Goal: Task Accomplishment & Management: Manage account settings

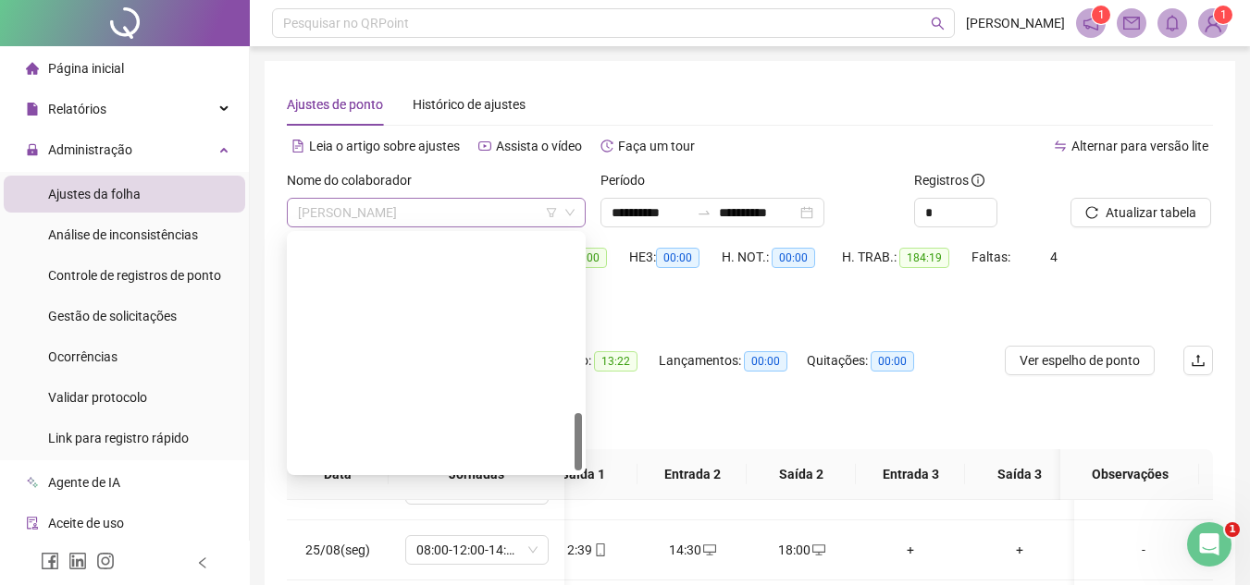
click at [368, 218] on span "[PERSON_NAME]" at bounding box center [436, 213] width 277 height 28
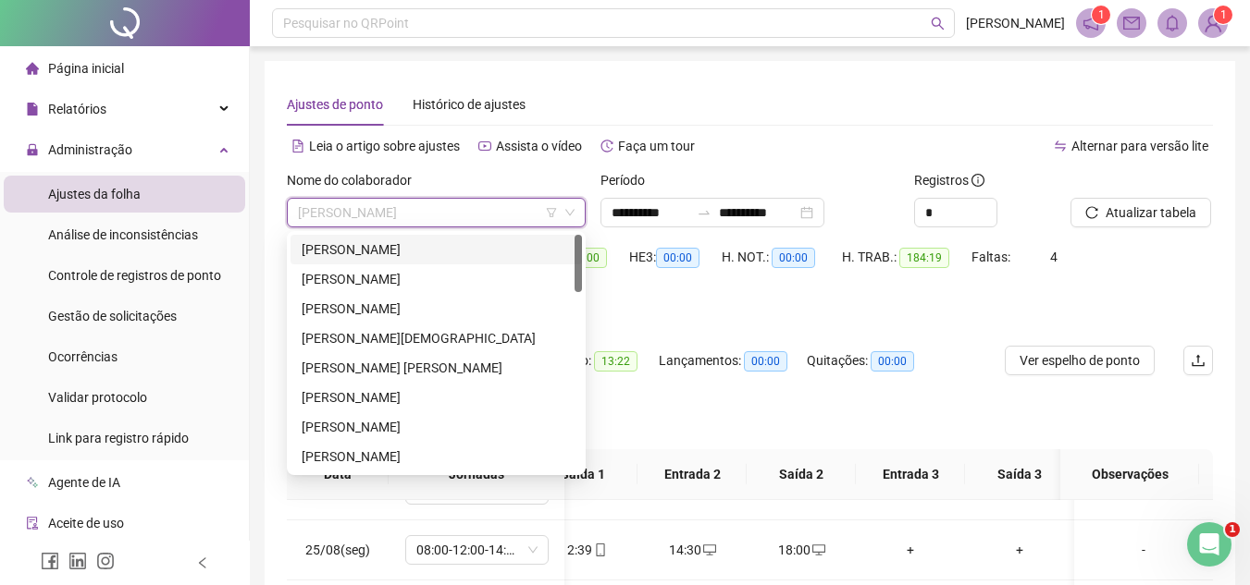
click at [339, 254] on div "[PERSON_NAME]" at bounding box center [436, 250] width 269 height 20
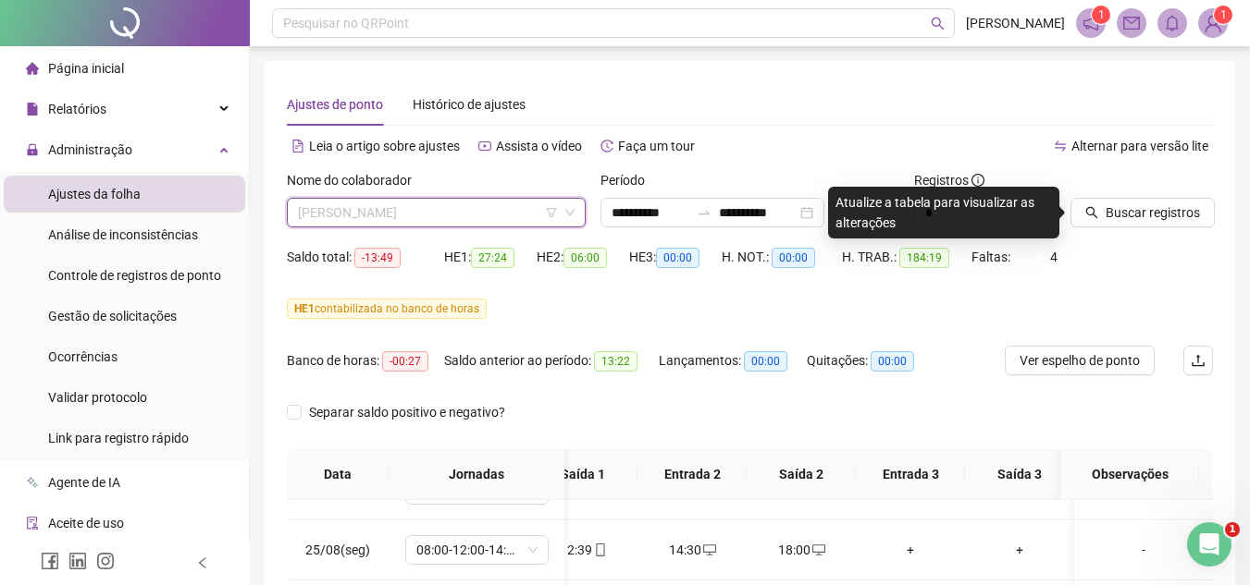
click at [361, 217] on span "[PERSON_NAME]" at bounding box center [436, 213] width 277 height 28
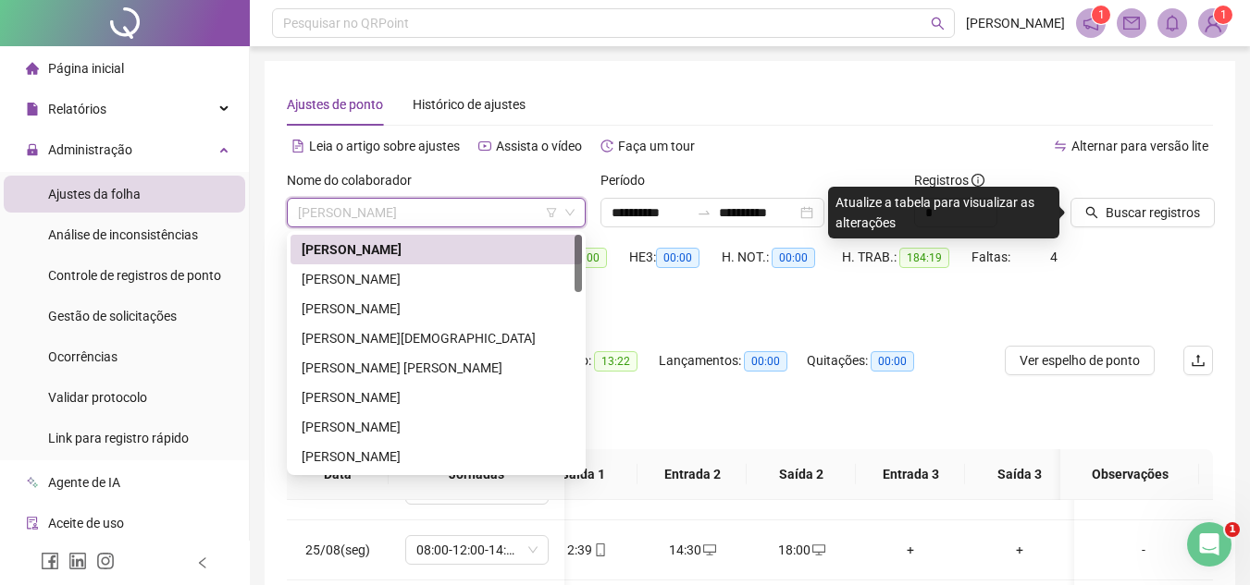
click at [509, 212] on span "[PERSON_NAME]" at bounding box center [436, 213] width 277 height 28
drag, startPoint x: 455, startPoint y: 269, endPoint x: 748, endPoint y: 199, distance: 301.5
click at [456, 271] on div "[PERSON_NAME]" at bounding box center [436, 279] width 269 height 20
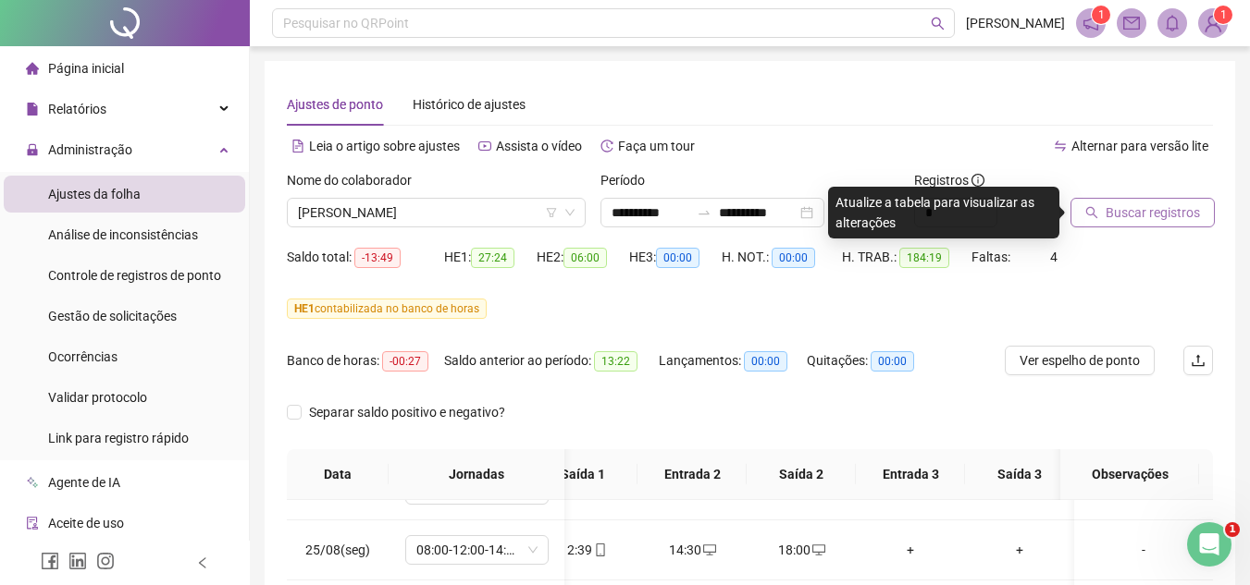
click at [1150, 215] on span "Buscar registros" at bounding box center [1152, 213] width 94 height 20
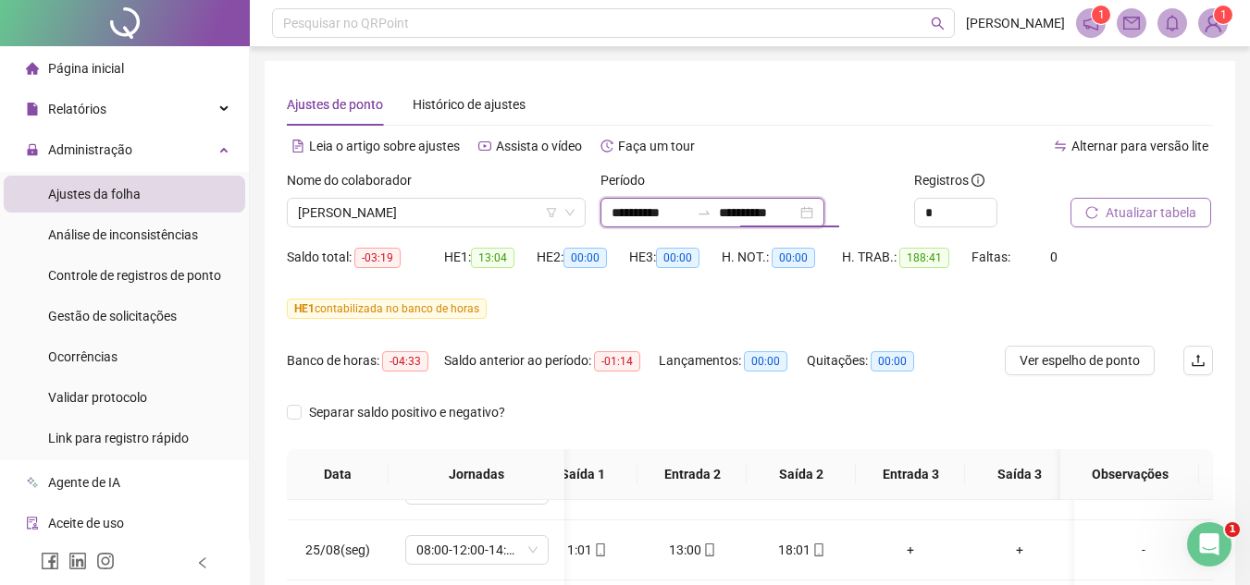
click at [792, 219] on input "**********" at bounding box center [758, 213] width 78 height 20
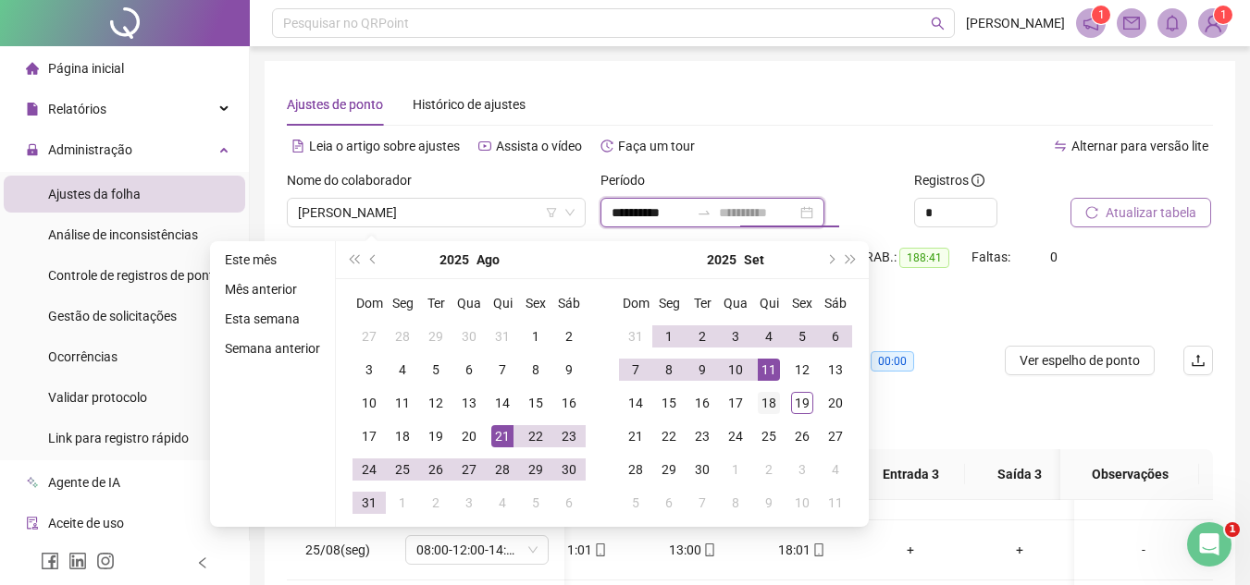
type input "**********"
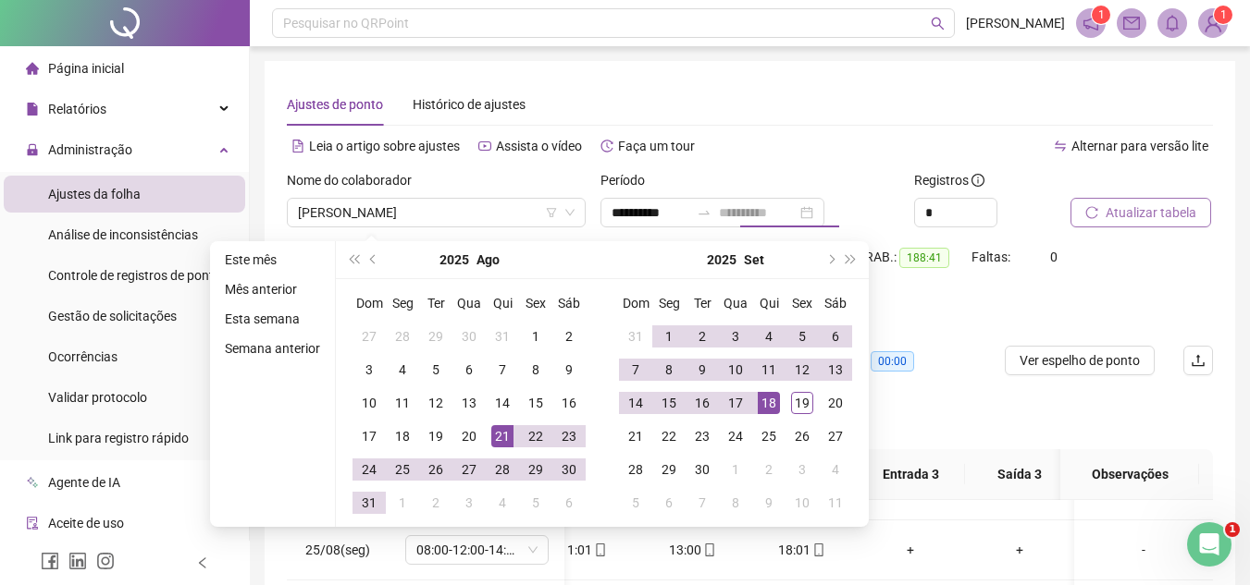
click at [768, 407] on div "18" at bounding box center [768, 403] width 22 height 22
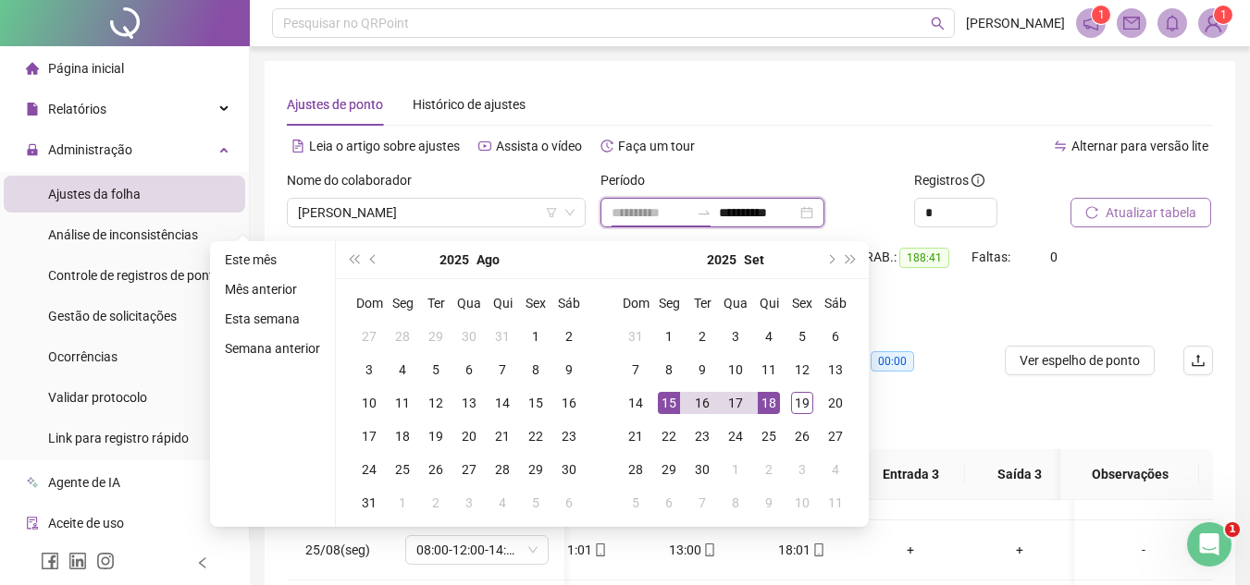
type input "**********"
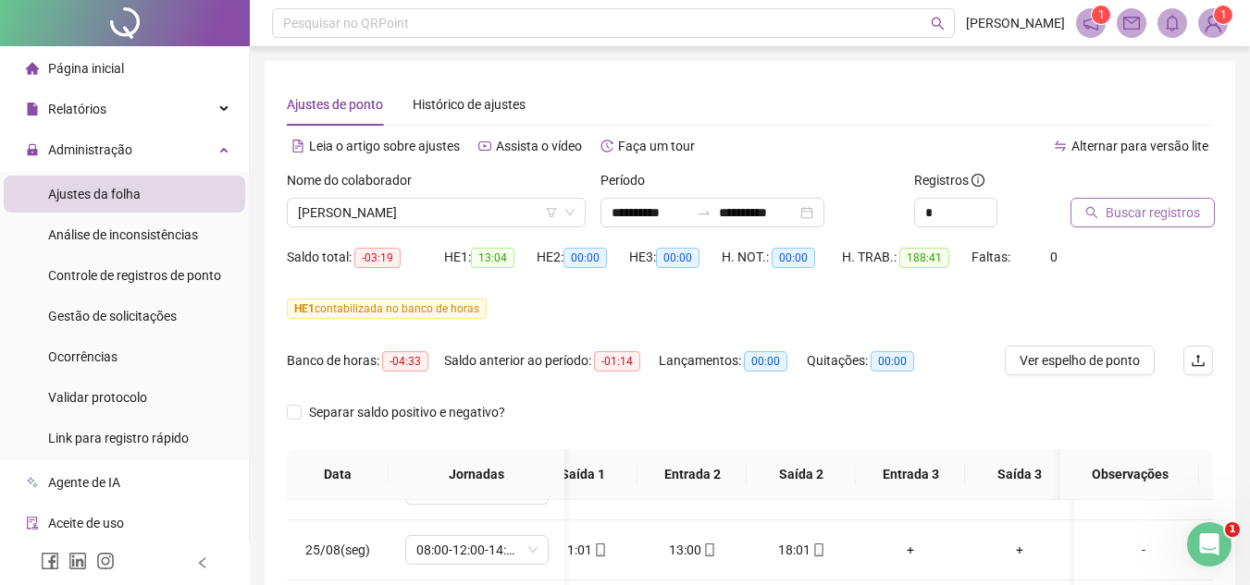
click at [1114, 215] on span "Buscar registros" at bounding box center [1152, 213] width 94 height 20
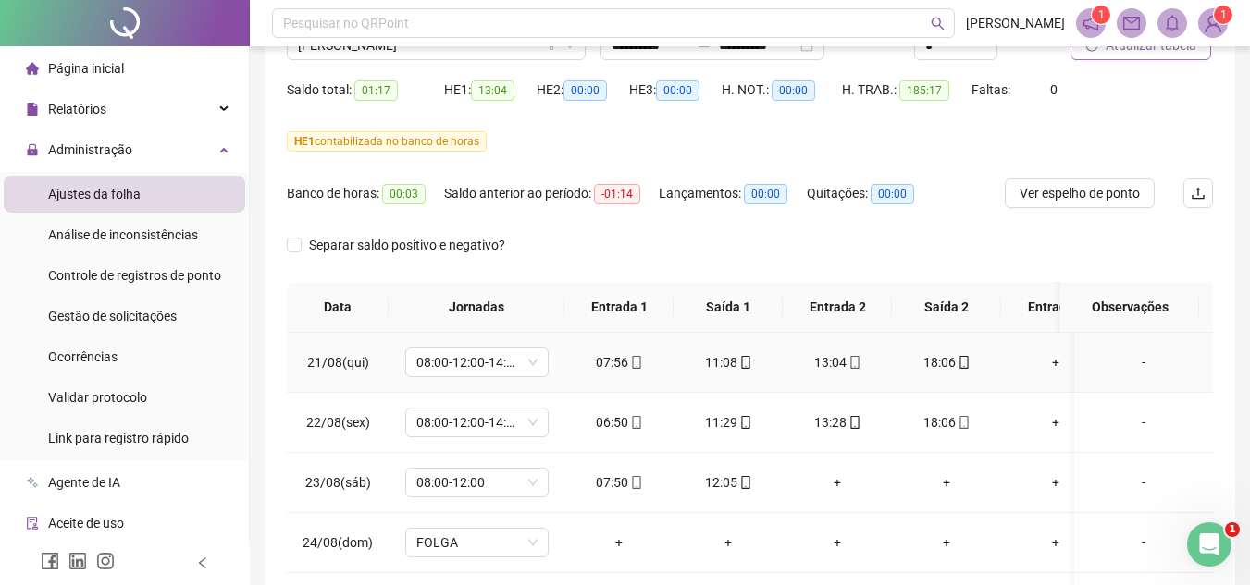
scroll to position [134, 0]
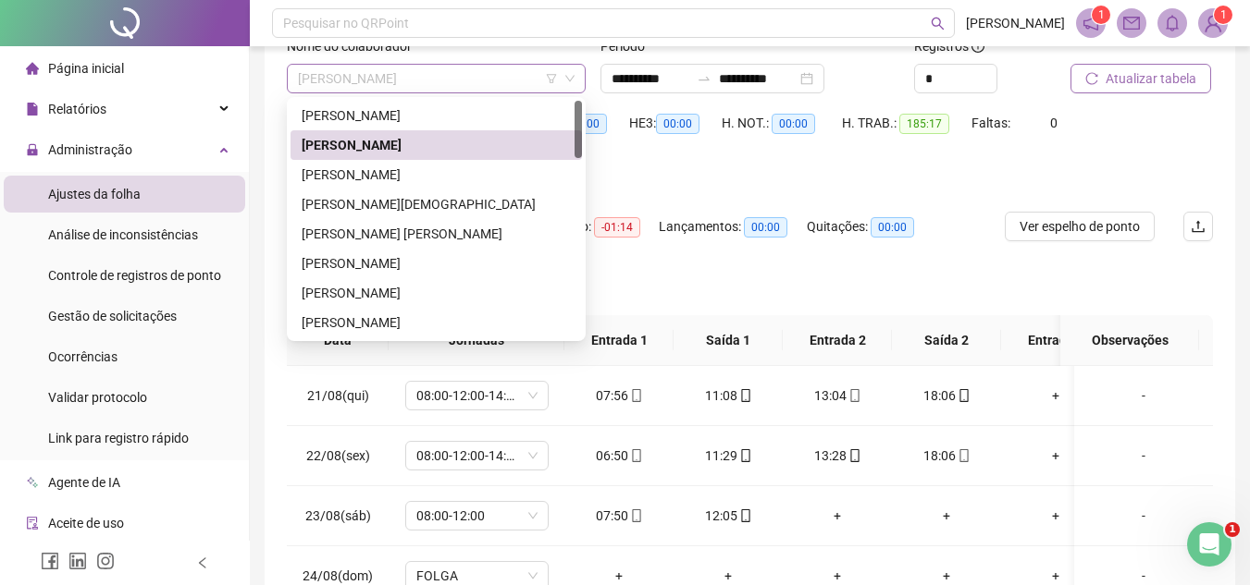
click at [475, 81] on span "[PERSON_NAME]" at bounding box center [436, 79] width 277 height 28
click at [404, 164] on div "[PERSON_NAME]" at bounding box center [435, 175] width 291 height 30
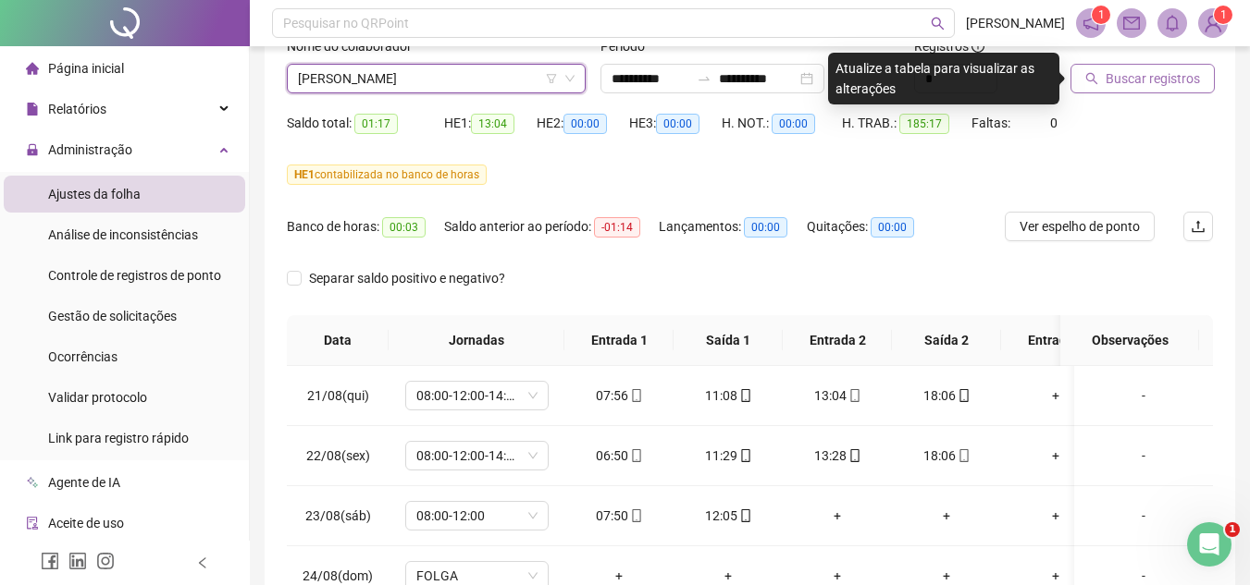
click at [1117, 78] on span "Buscar registros" at bounding box center [1152, 78] width 94 height 20
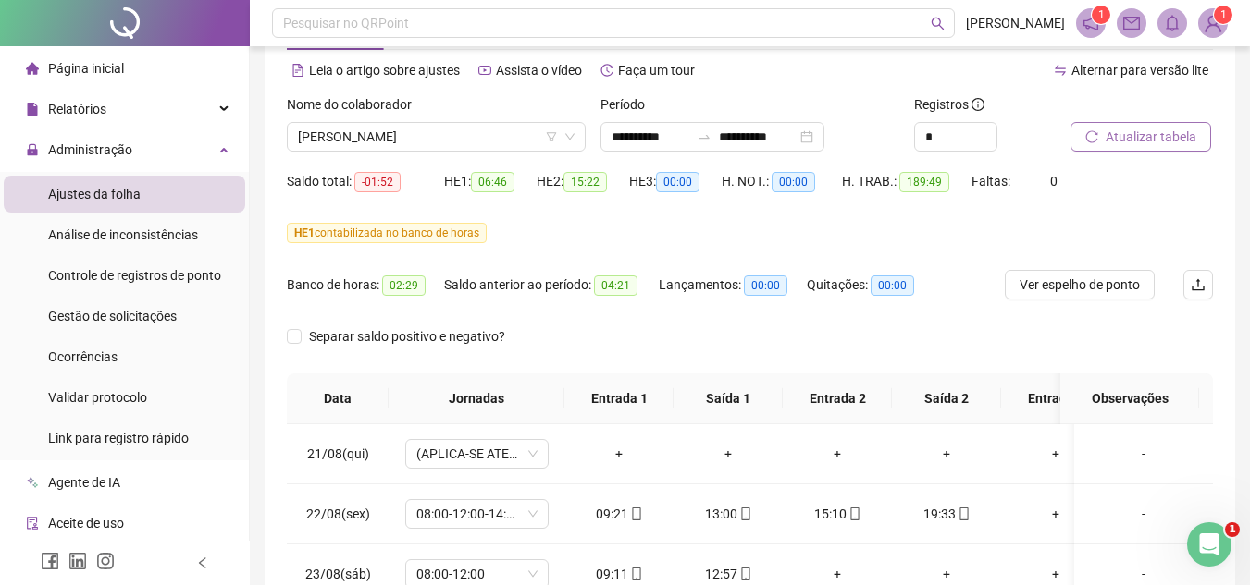
scroll to position [0, 0]
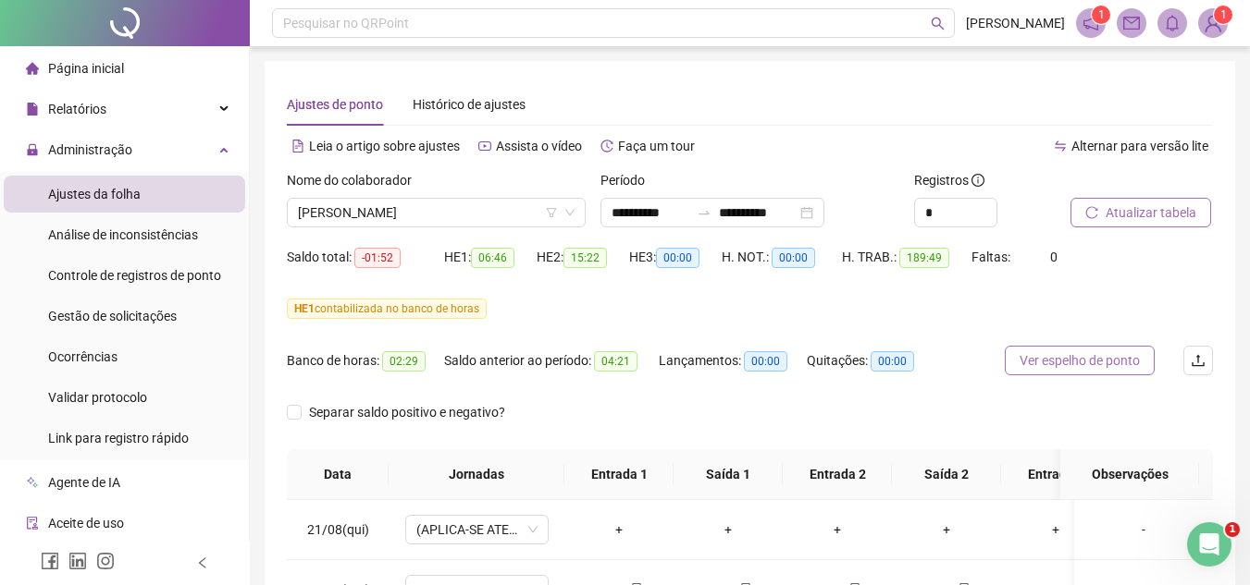
click at [1040, 370] on span "Ver espelho de ponto" at bounding box center [1079, 361] width 120 height 20
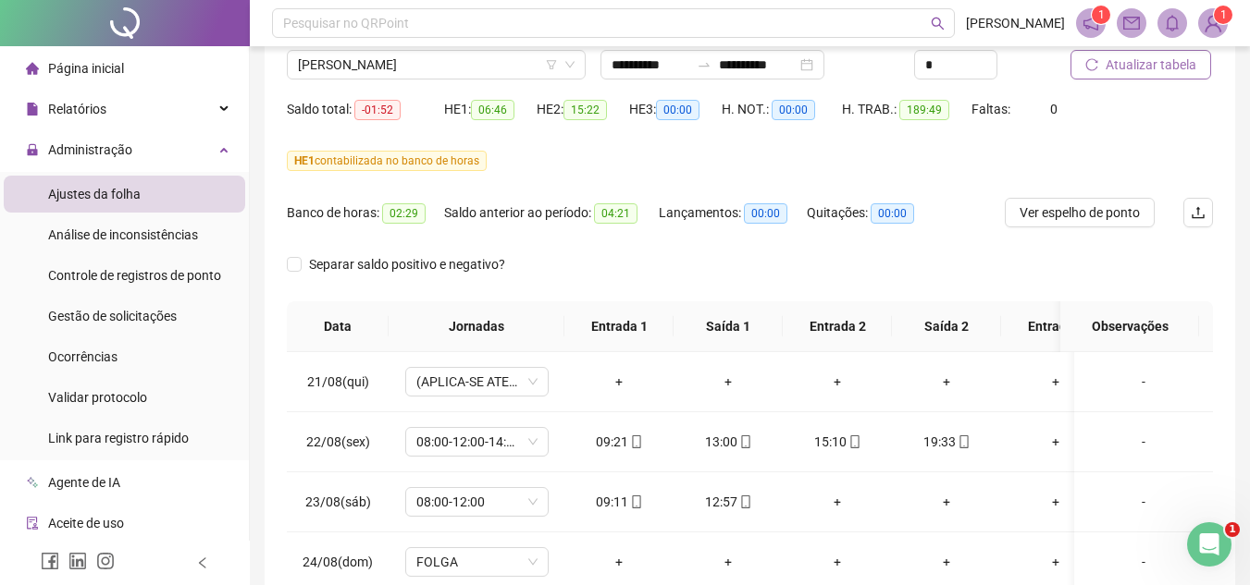
scroll to position [42, 0]
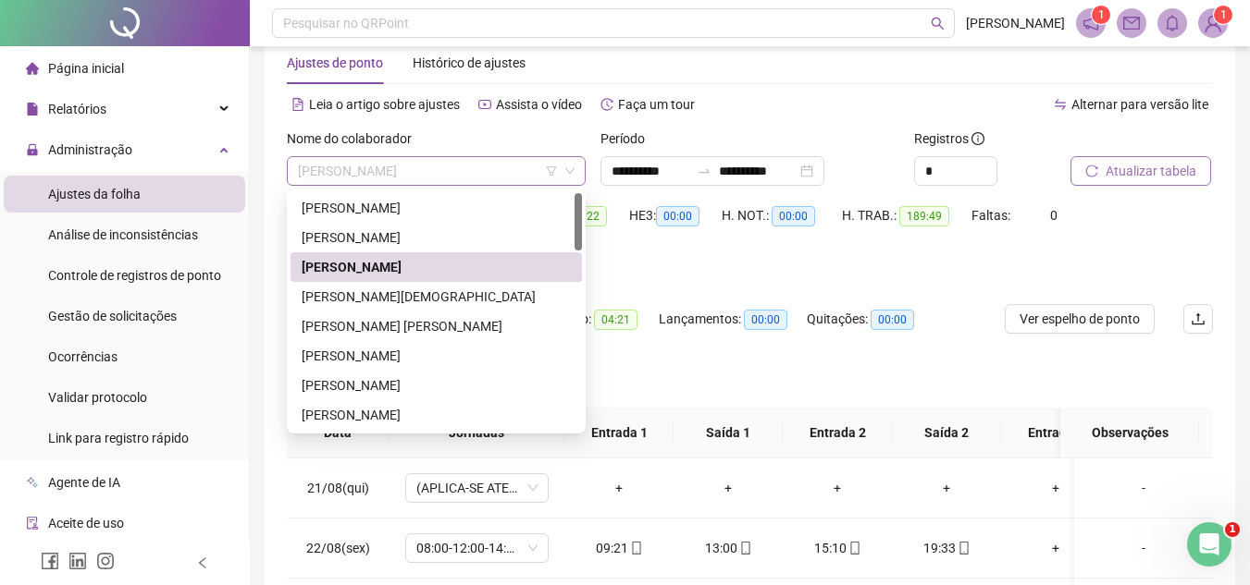
click at [339, 169] on span "[PERSON_NAME]" at bounding box center [436, 171] width 277 height 28
drag, startPoint x: 389, startPoint y: 290, endPoint x: 412, endPoint y: 287, distance: 22.5
click at [389, 290] on div "[PERSON_NAME][DEMOGRAPHIC_DATA]" at bounding box center [436, 297] width 269 height 20
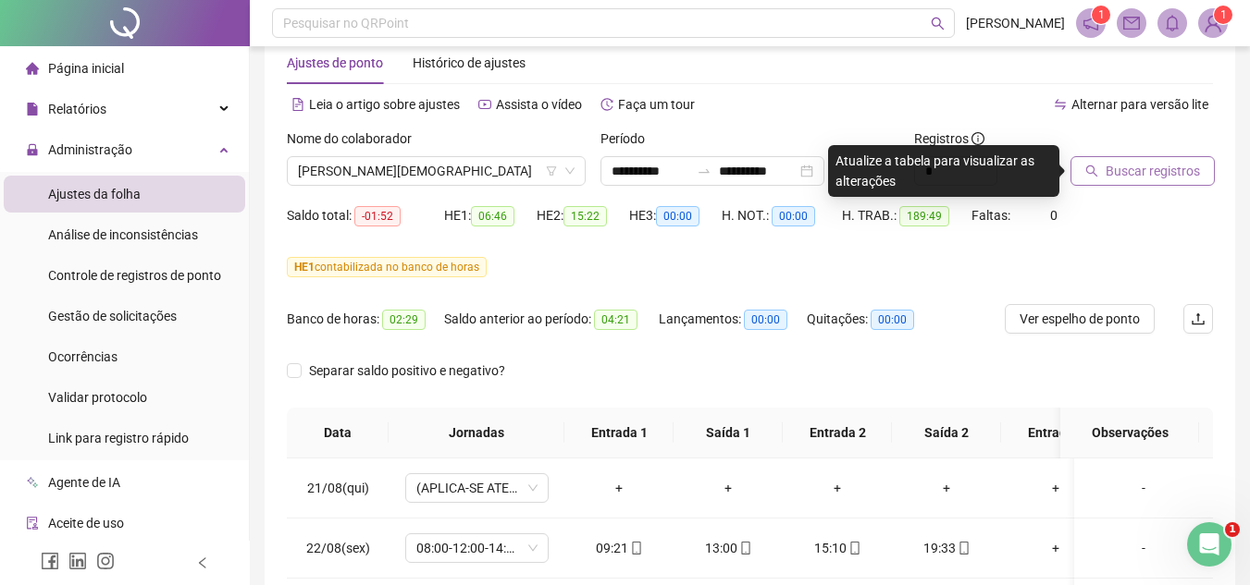
click at [1136, 178] on span "Buscar registros" at bounding box center [1152, 171] width 94 height 20
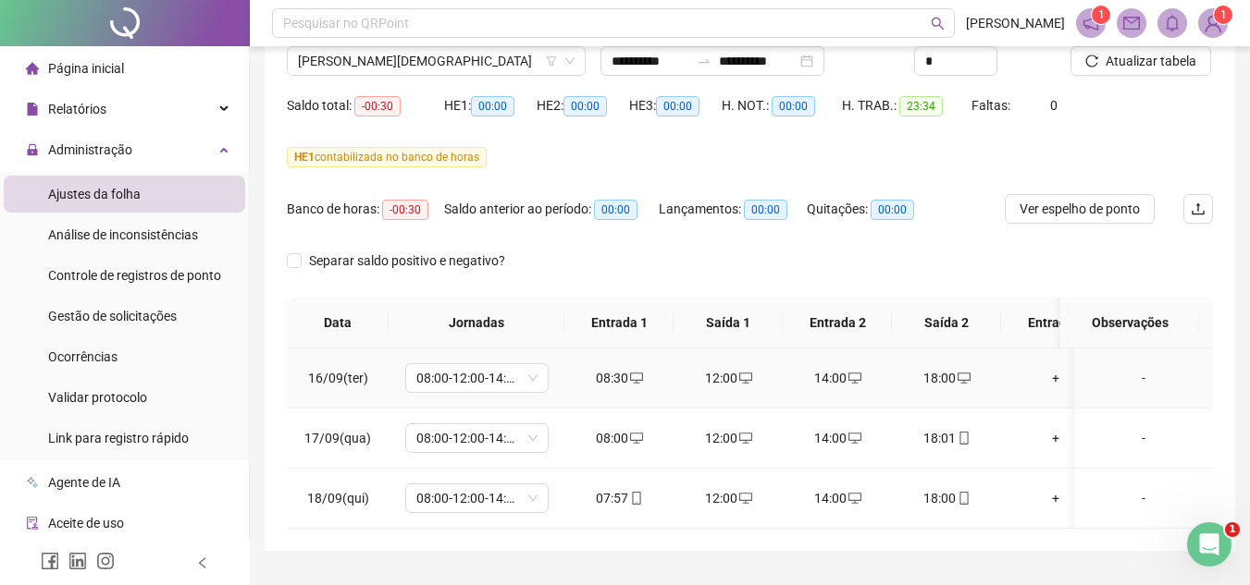
scroll to position [118, 0]
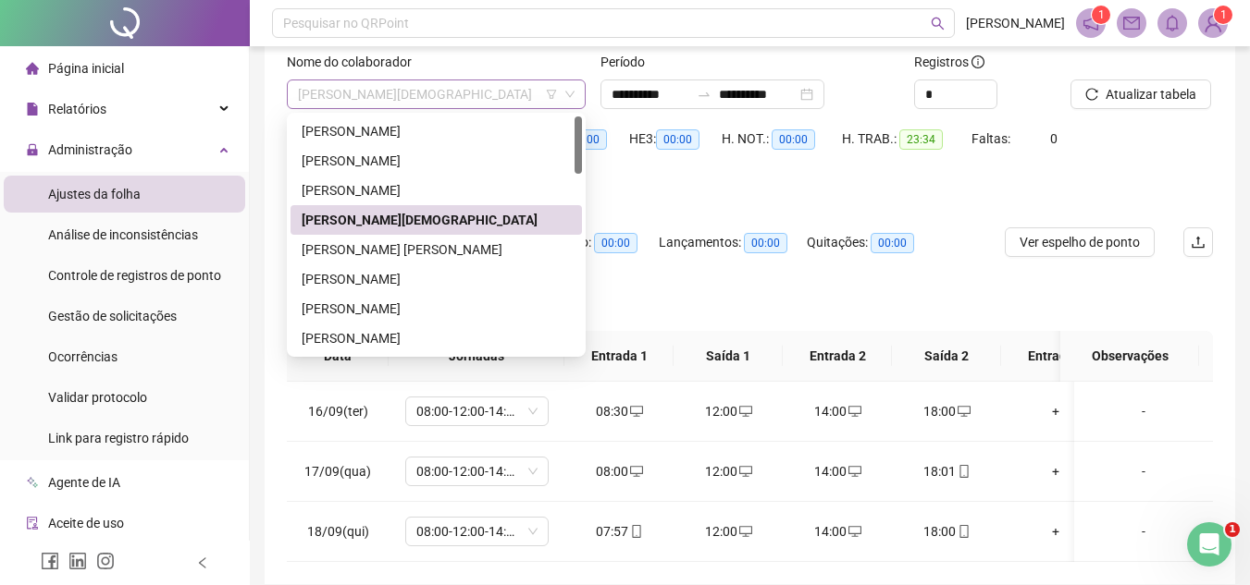
click at [361, 98] on span "[PERSON_NAME][DEMOGRAPHIC_DATA]" at bounding box center [436, 94] width 277 height 28
click at [351, 241] on div "[PERSON_NAME] [PERSON_NAME]" at bounding box center [436, 250] width 269 height 20
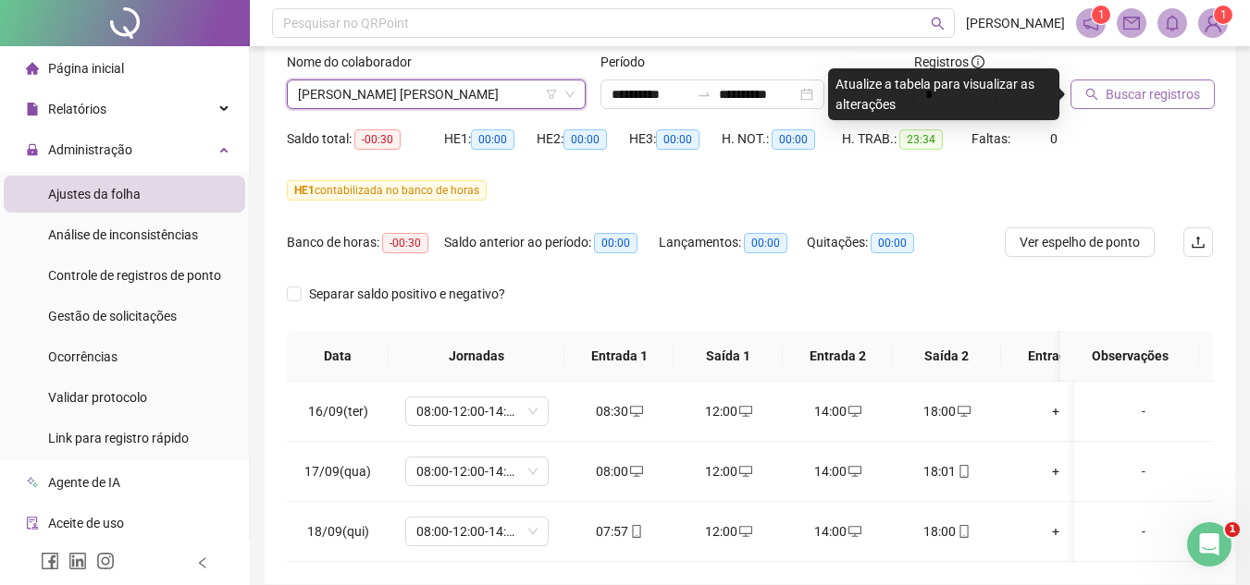
click at [1127, 92] on span "Buscar registros" at bounding box center [1152, 94] width 94 height 20
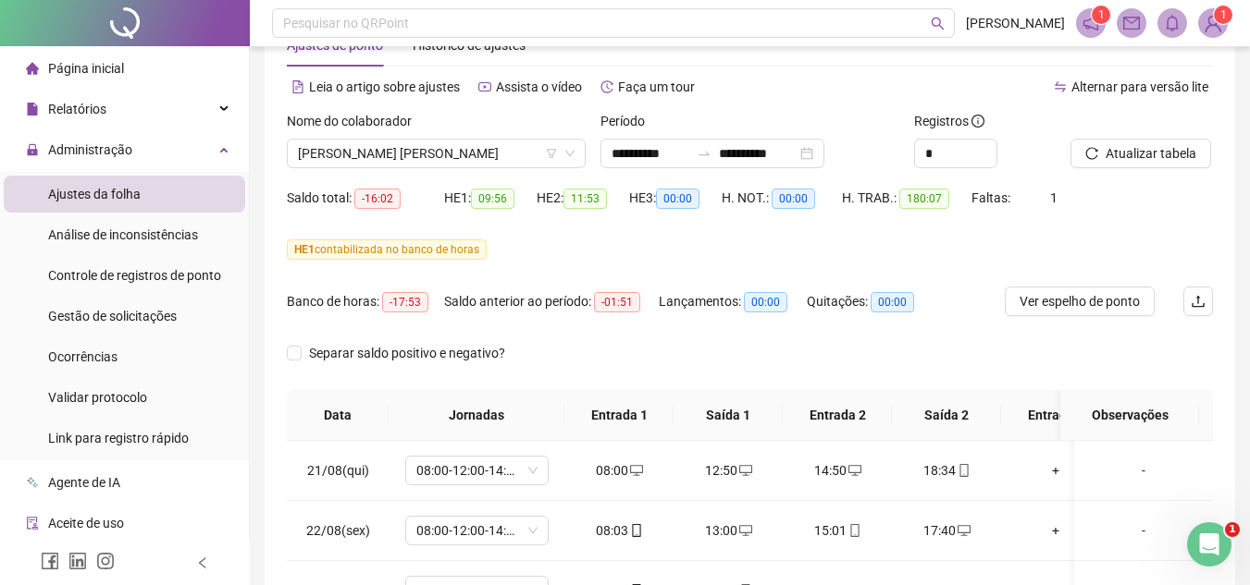
scroll to position [0, 0]
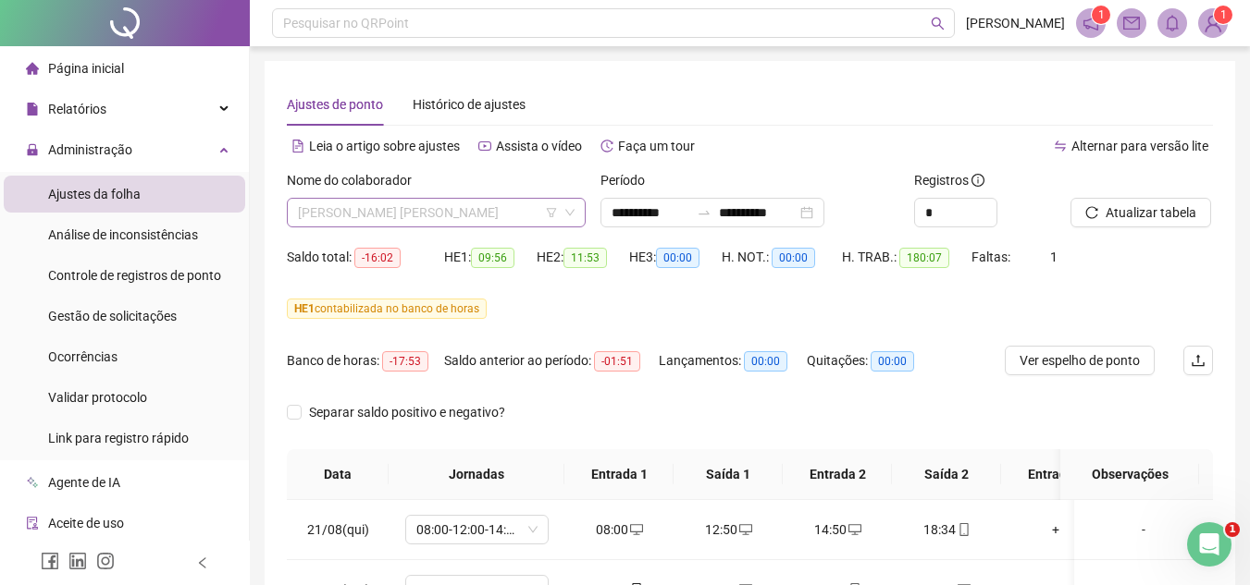
click at [328, 208] on span "[PERSON_NAME] [PERSON_NAME]" at bounding box center [436, 213] width 277 height 28
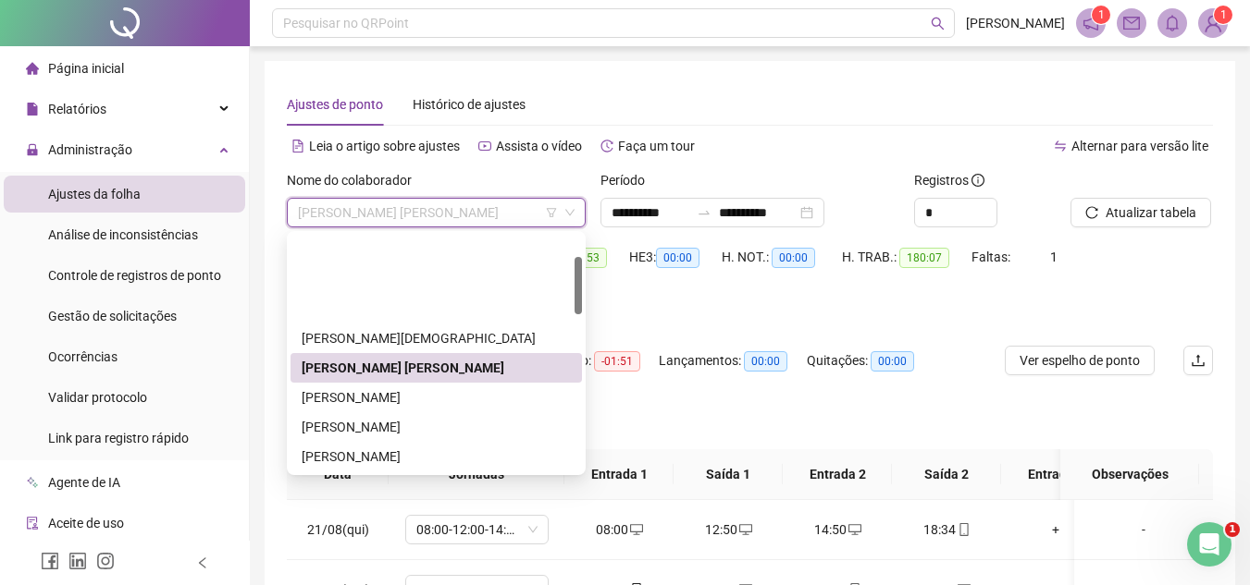
scroll to position [92, 0]
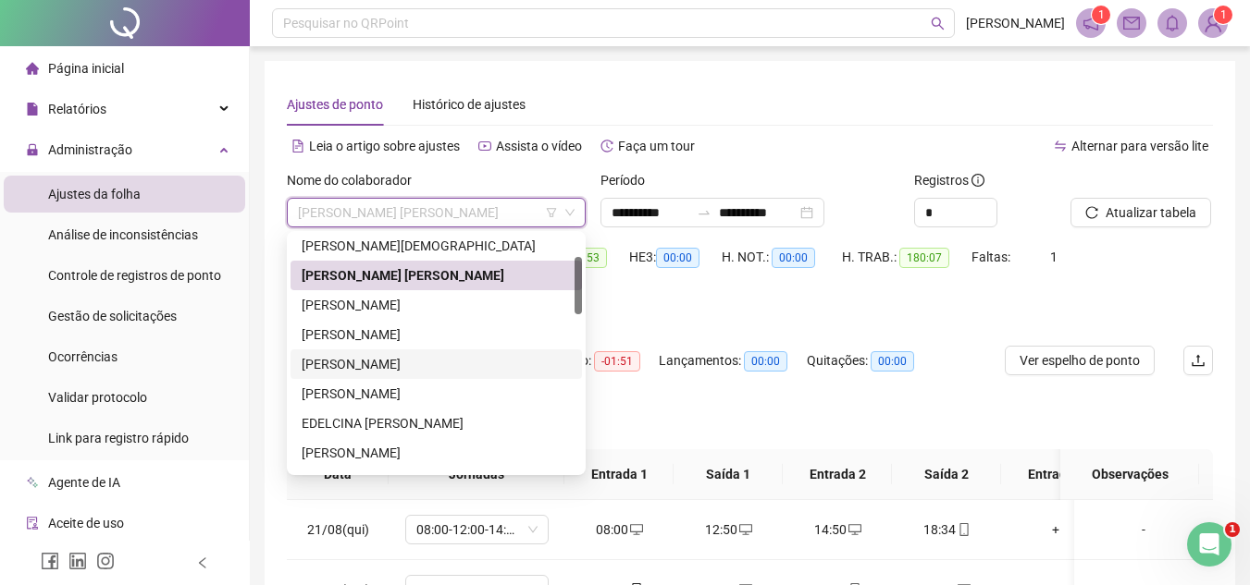
click at [358, 368] on div "[PERSON_NAME]" at bounding box center [436, 364] width 269 height 20
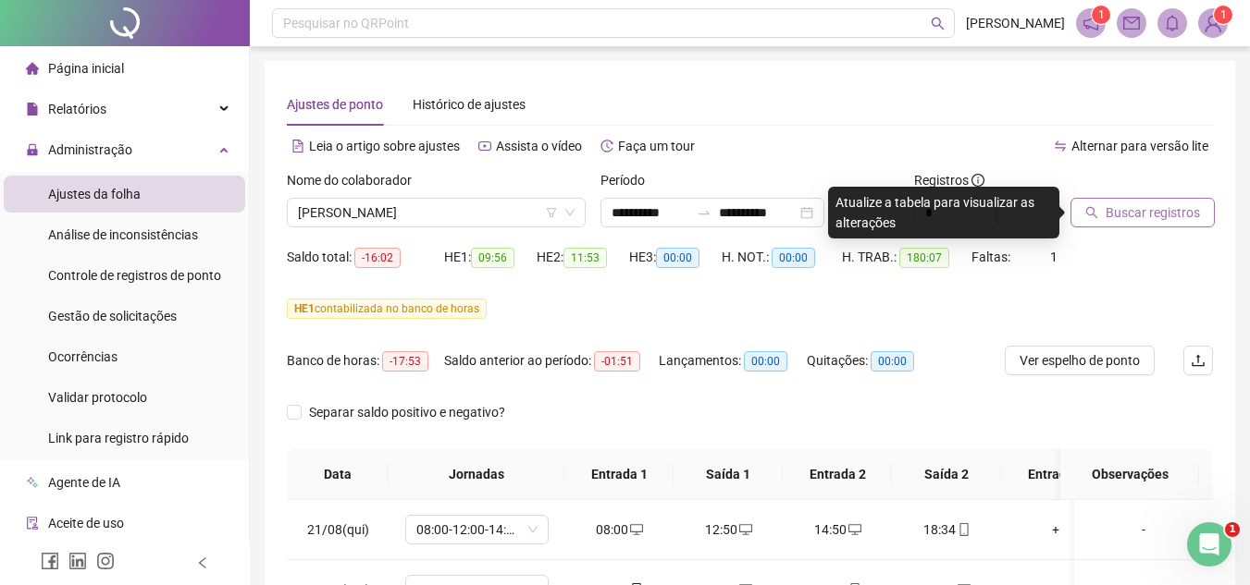
click at [1123, 214] on span "Buscar registros" at bounding box center [1152, 213] width 94 height 20
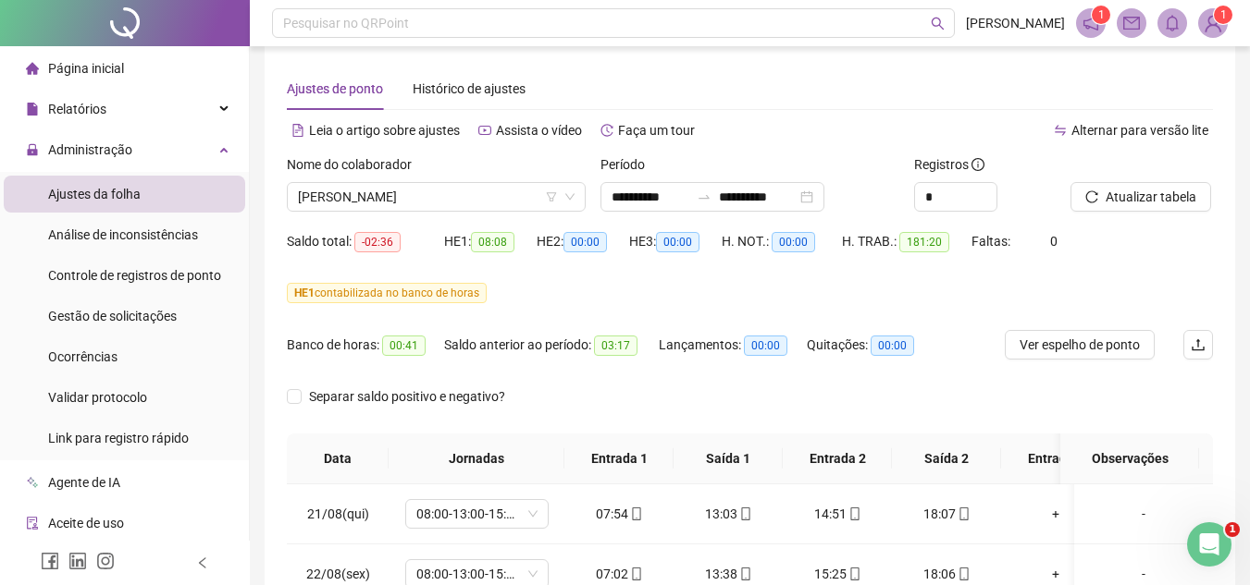
scroll to position [0, 0]
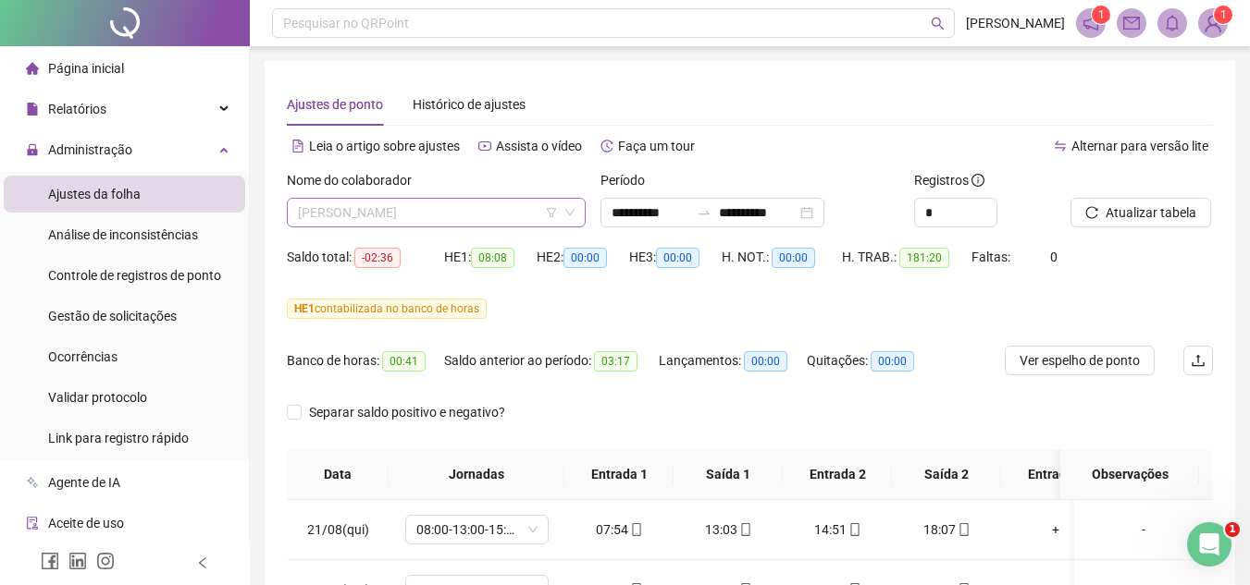
click at [391, 206] on span "[PERSON_NAME]" at bounding box center [436, 213] width 277 height 28
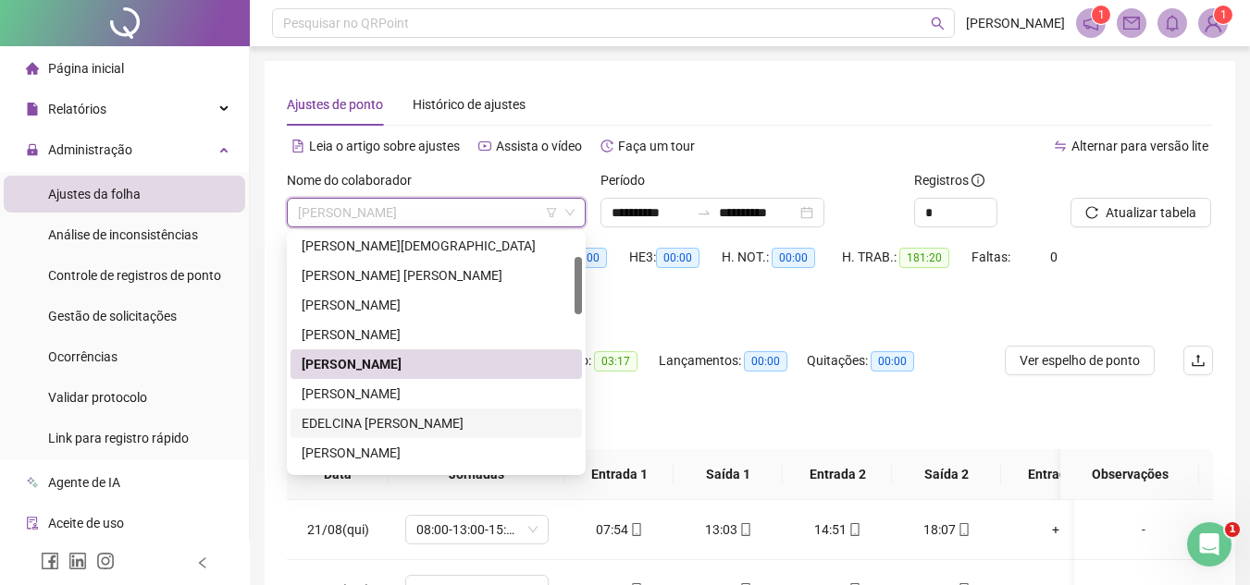
click at [348, 416] on div "EDELCINA [PERSON_NAME]" at bounding box center [436, 423] width 269 height 20
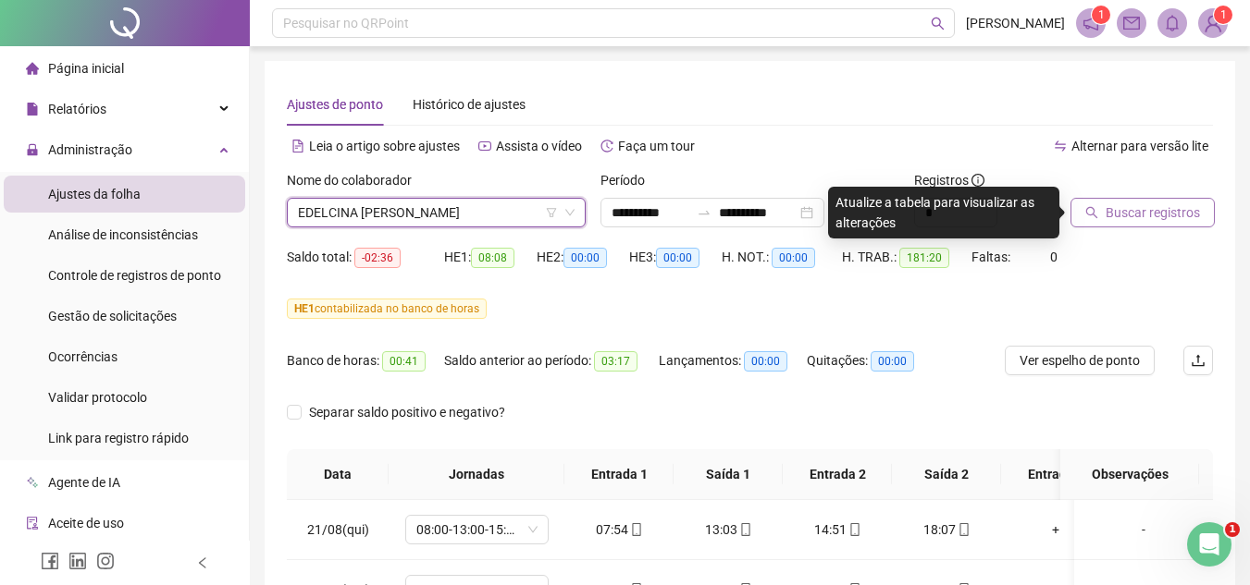
click at [1164, 211] on span "Buscar registros" at bounding box center [1152, 213] width 94 height 20
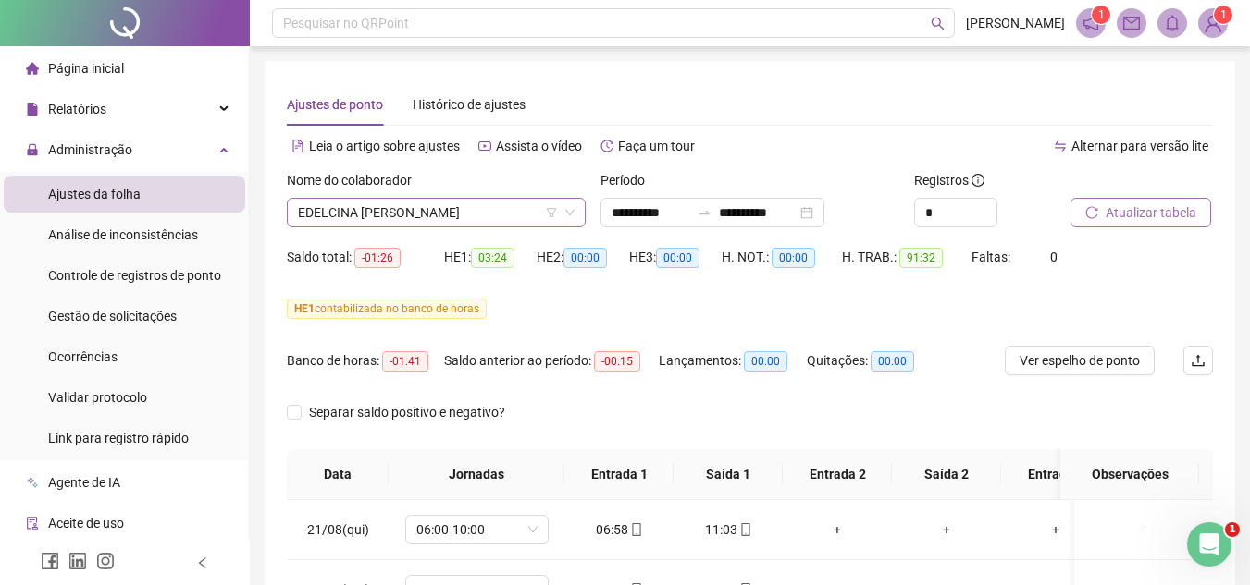
click at [358, 200] on span "EDELCINA [PERSON_NAME]" at bounding box center [436, 213] width 277 height 28
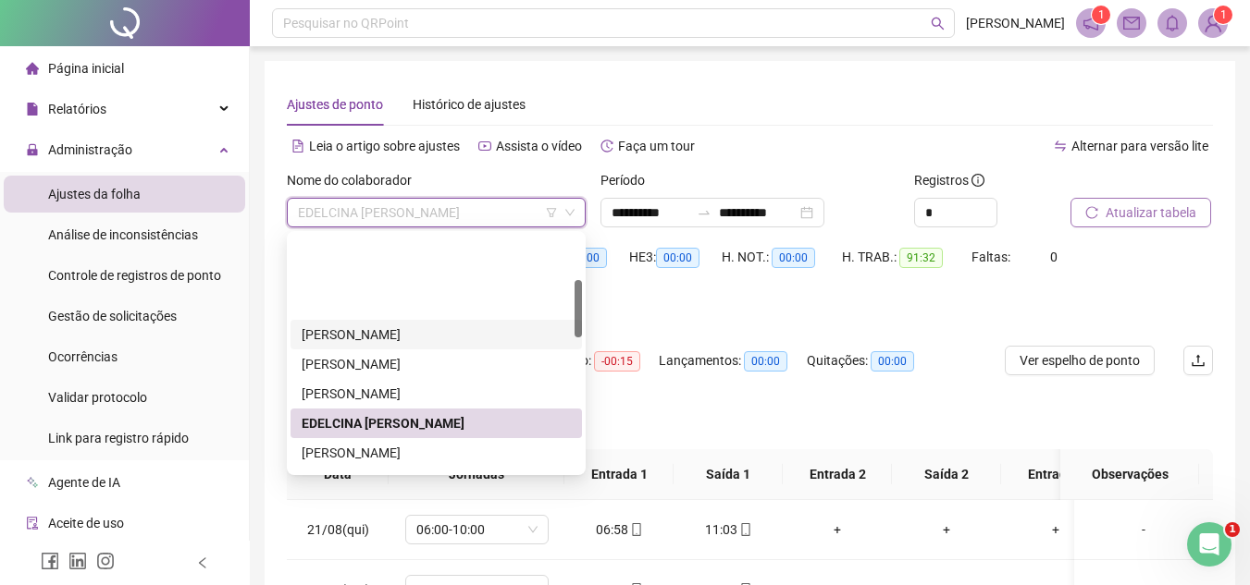
scroll to position [185, 0]
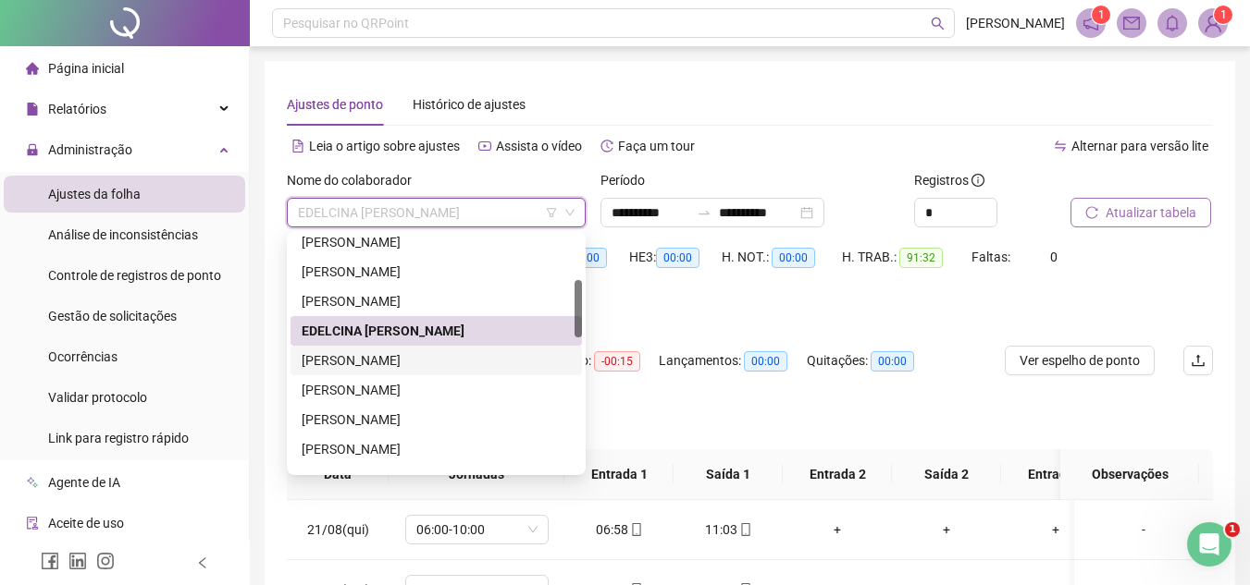
drag, startPoint x: 371, startPoint y: 359, endPoint x: 724, endPoint y: 240, distance: 372.6
click at [374, 358] on div "[PERSON_NAME]" at bounding box center [436, 361] width 269 height 20
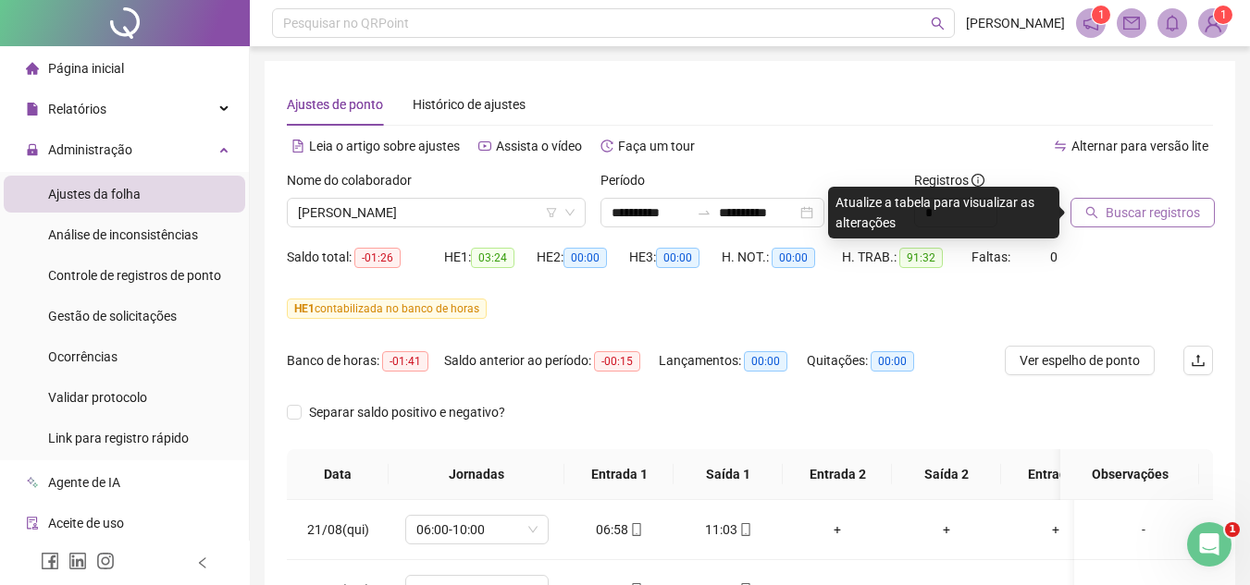
click at [1128, 202] on button "Buscar registros" at bounding box center [1142, 213] width 144 height 30
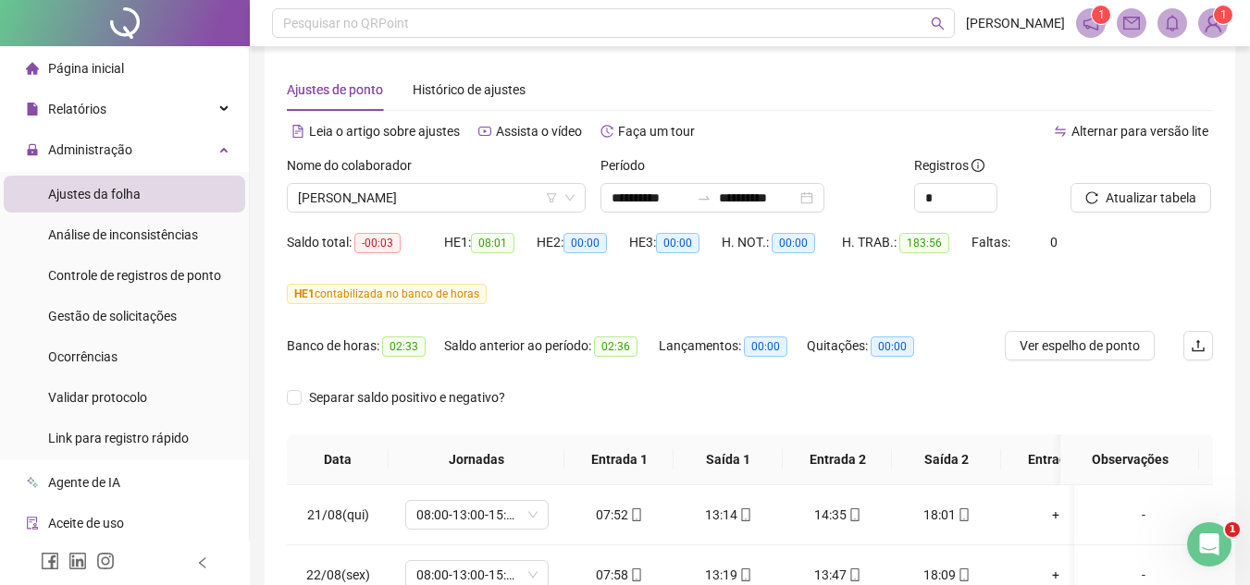
scroll to position [0, 0]
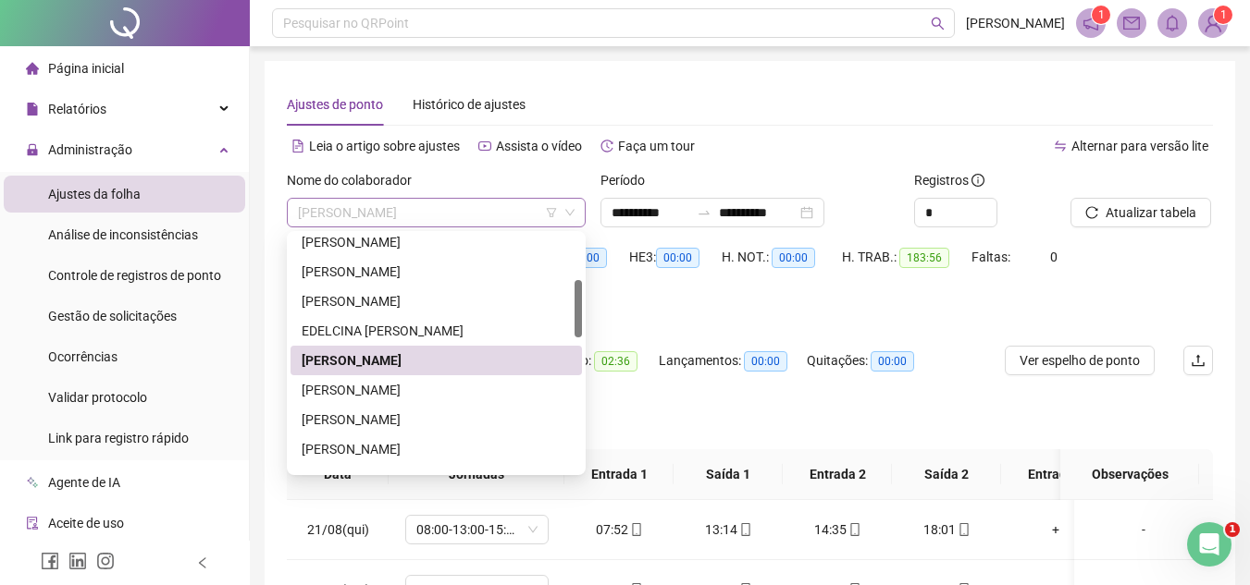
click at [407, 207] on span "[PERSON_NAME]" at bounding box center [436, 213] width 277 height 28
drag, startPoint x: 394, startPoint y: 384, endPoint x: 875, endPoint y: 305, distance: 487.3
click at [399, 383] on div "[PERSON_NAME]" at bounding box center [436, 390] width 269 height 20
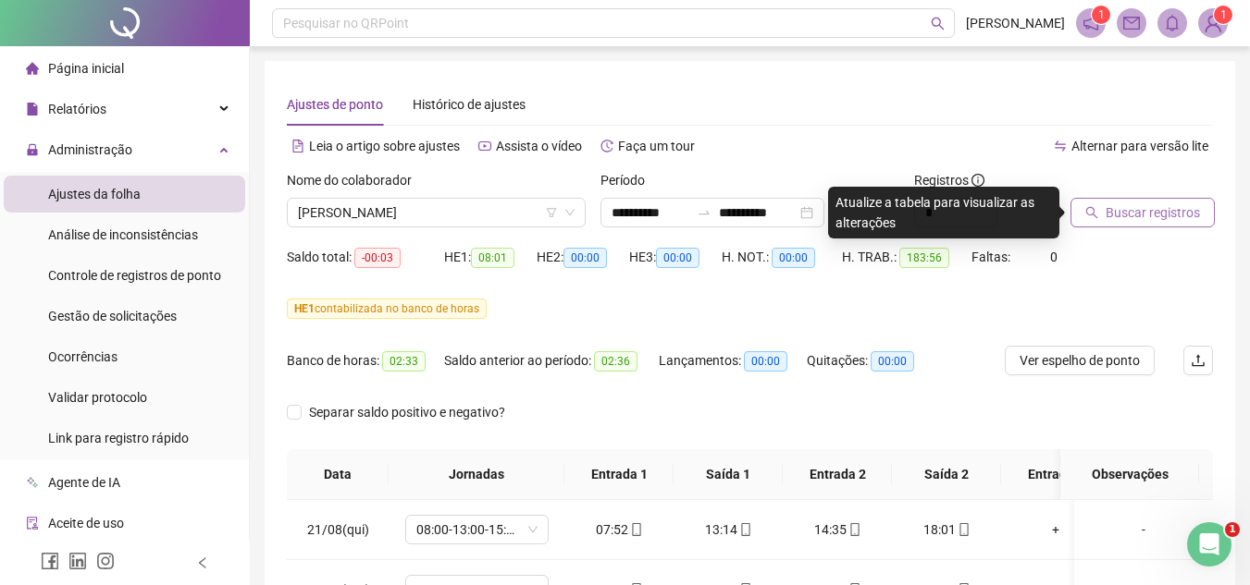
click at [1139, 214] on span "Buscar registros" at bounding box center [1152, 213] width 94 height 20
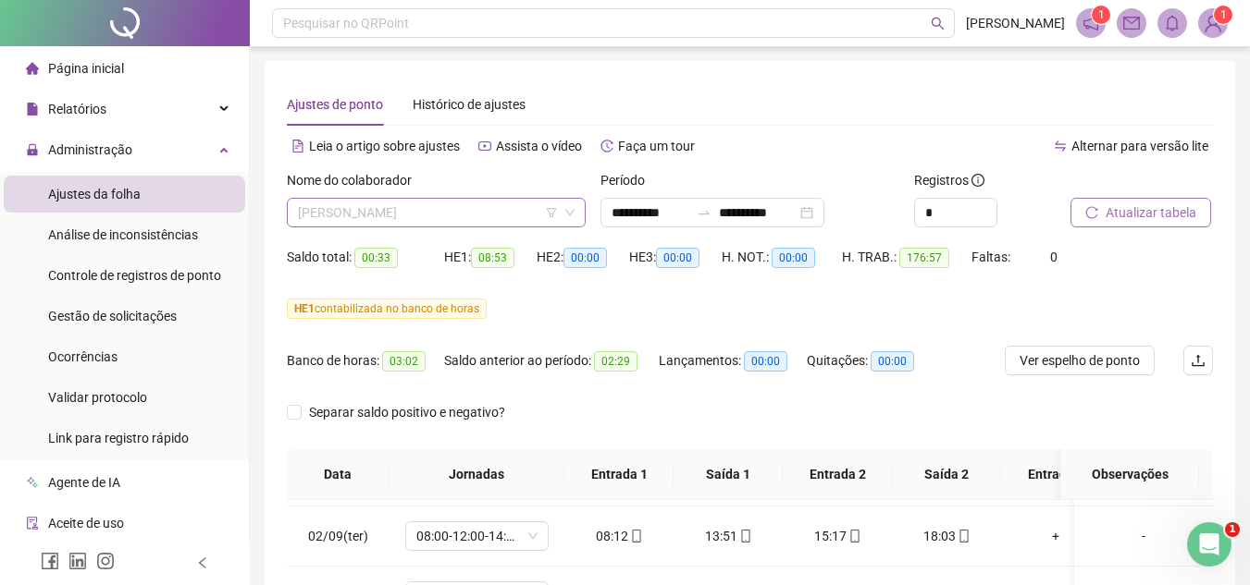
click at [441, 205] on span "[PERSON_NAME]" at bounding box center [436, 213] width 277 height 28
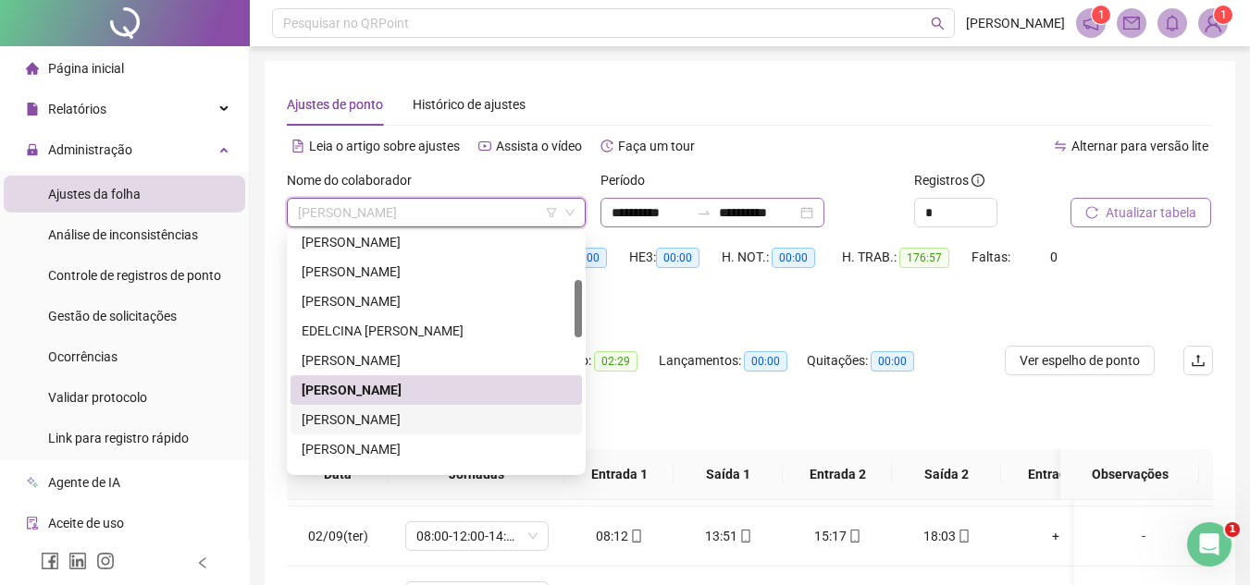
drag, startPoint x: 342, startPoint y: 414, endPoint x: 764, endPoint y: 225, distance: 462.4
click at [344, 414] on div "[PERSON_NAME]" at bounding box center [436, 420] width 269 height 20
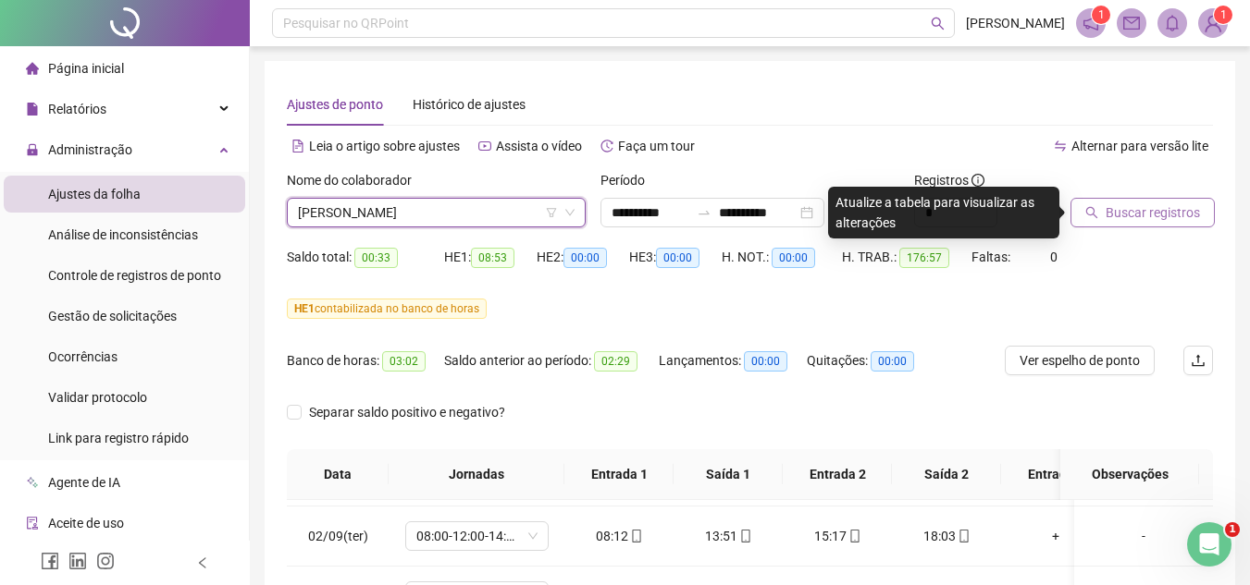
click at [1118, 218] on span "Buscar registros" at bounding box center [1152, 213] width 94 height 20
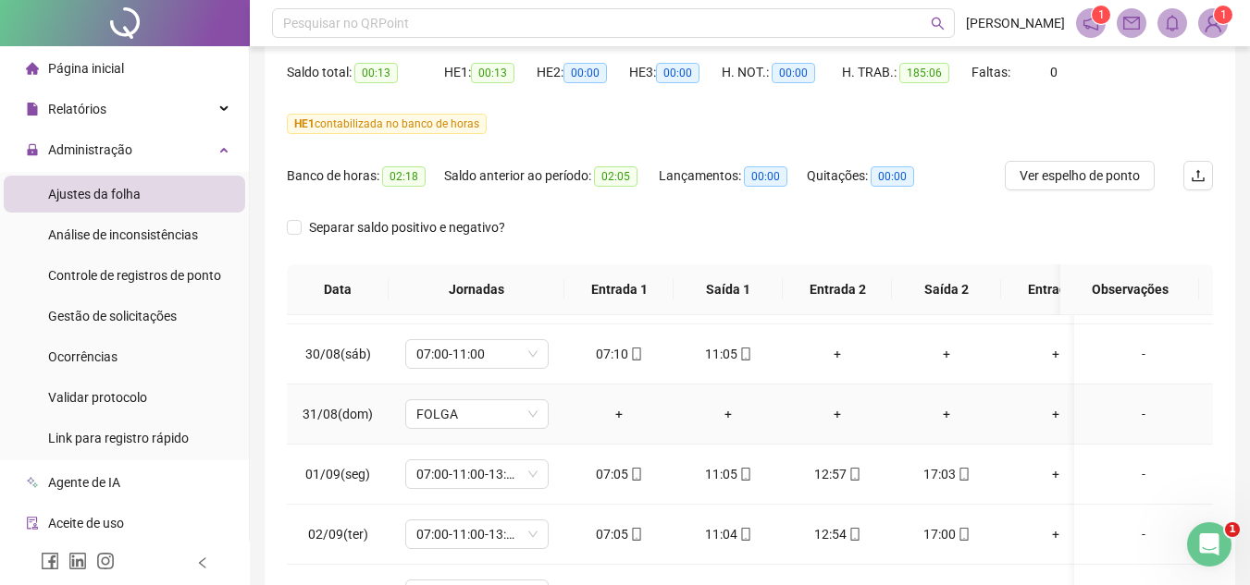
scroll to position [530, 0]
click at [1057, 115] on div "HE 1 contabilizada no banco de horas" at bounding box center [750, 124] width 926 height 20
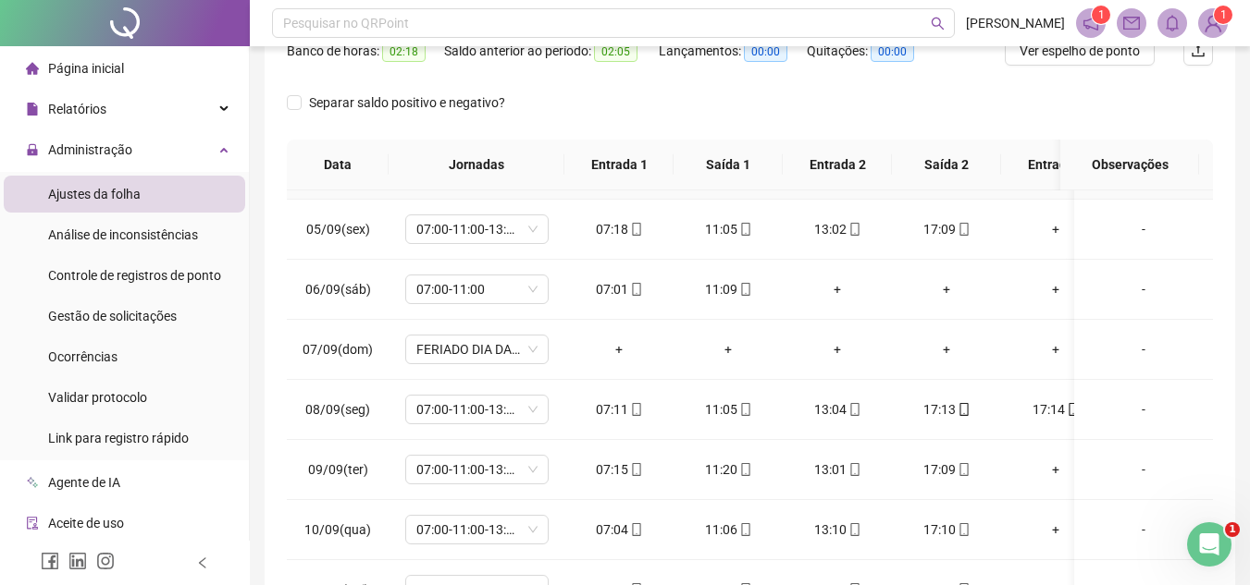
scroll to position [925, 0]
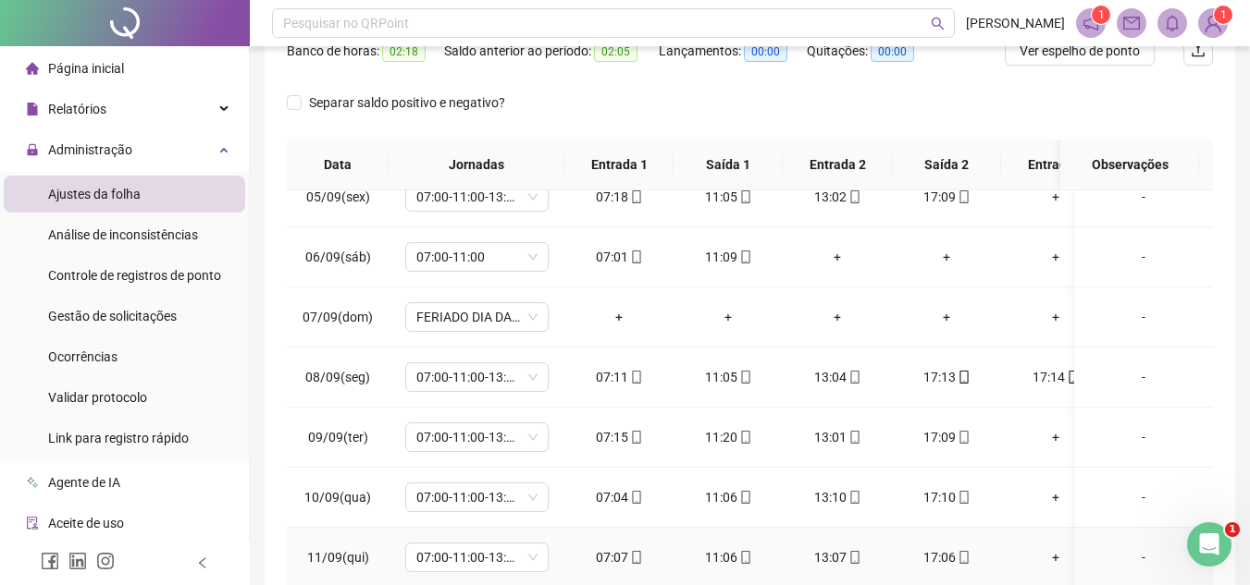
drag, startPoint x: 633, startPoint y: 571, endPoint x: 667, endPoint y: 568, distance: 34.3
click at [668, 568] on td "07:07" at bounding box center [618, 558] width 109 height 60
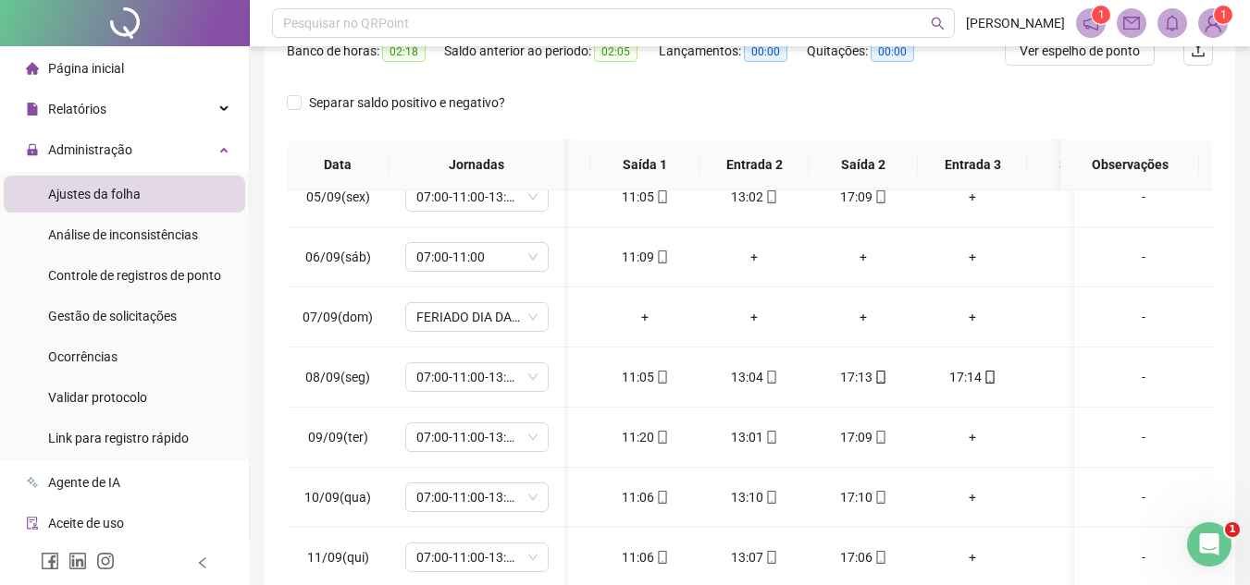
scroll to position [925, 70]
click at [862, 373] on div "17:13" at bounding box center [859, 377] width 80 height 20
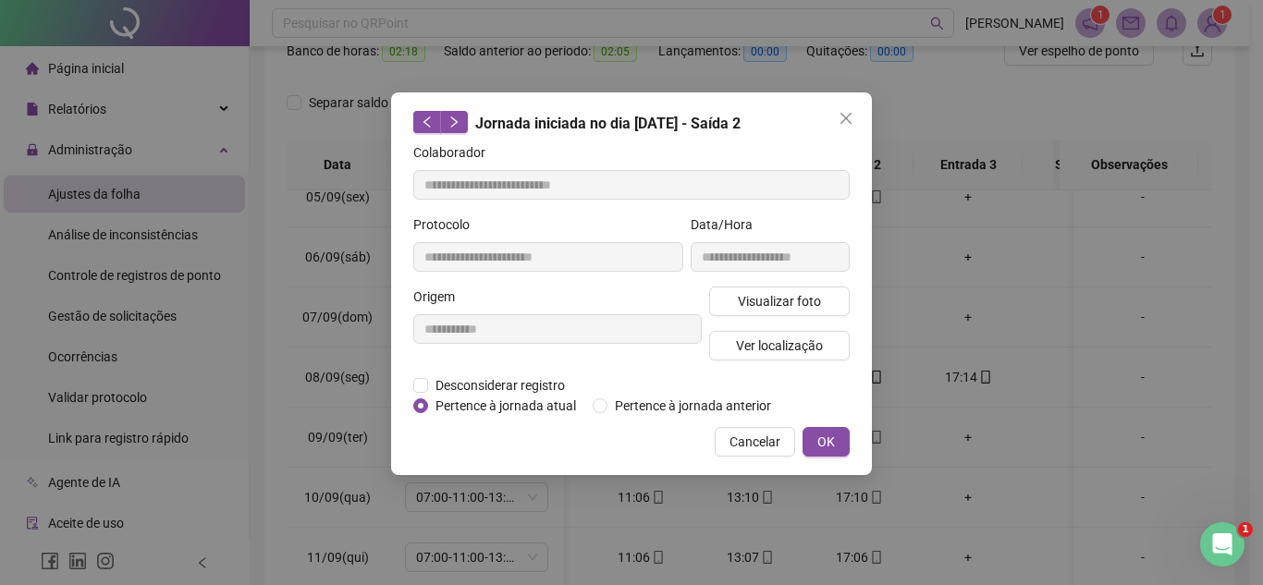
type input "**********"
drag, startPoint x: 448, startPoint y: 377, endPoint x: 446, endPoint y: 387, distance: 9.4
click at [449, 378] on span "Desconsiderar registro" at bounding box center [500, 386] width 144 height 20
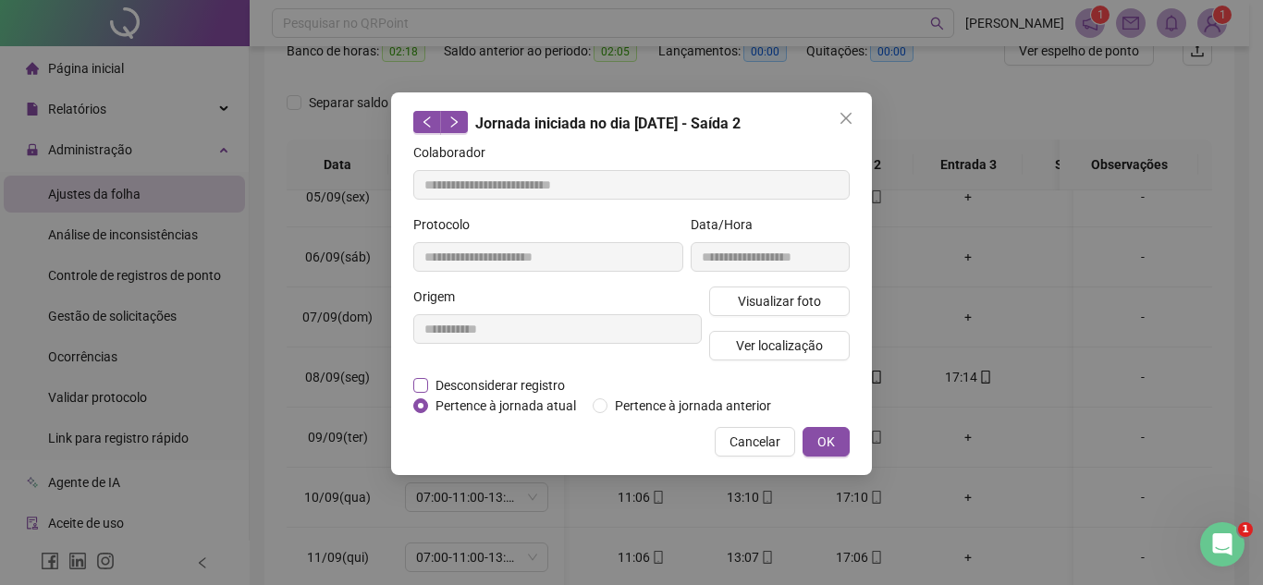
click at [434, 385] on span "Desconsiderar registro" at bounding box center [500, 386] width 144 height 20
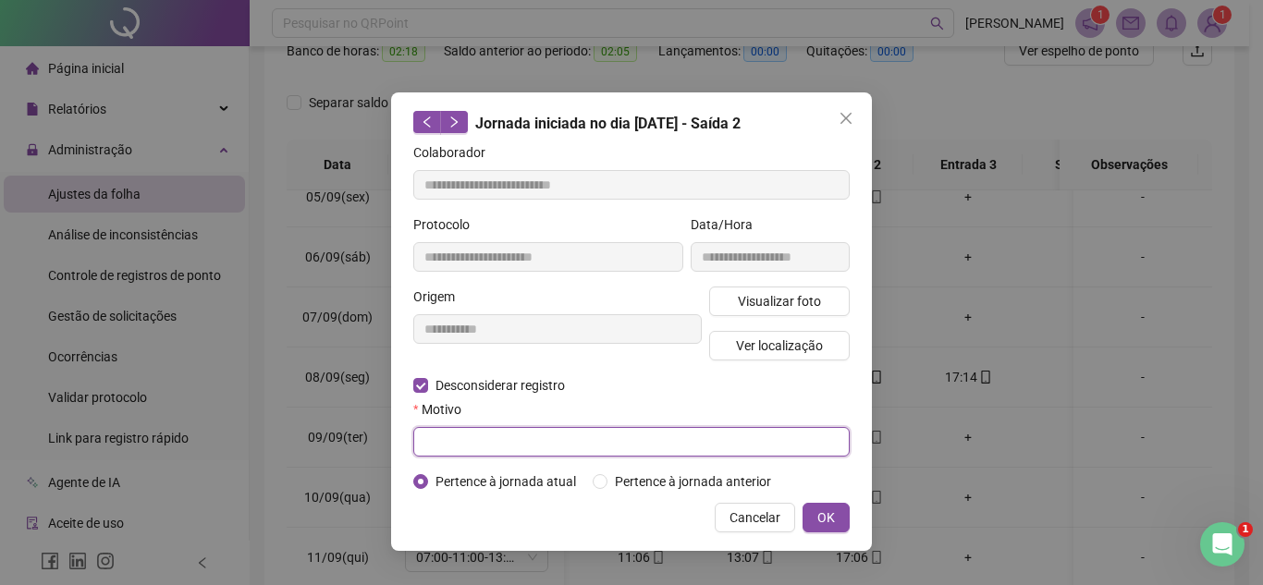
click at [460, 440] on input "text" at bounding box center [631, 442] width 437 height 30
type input "*******"
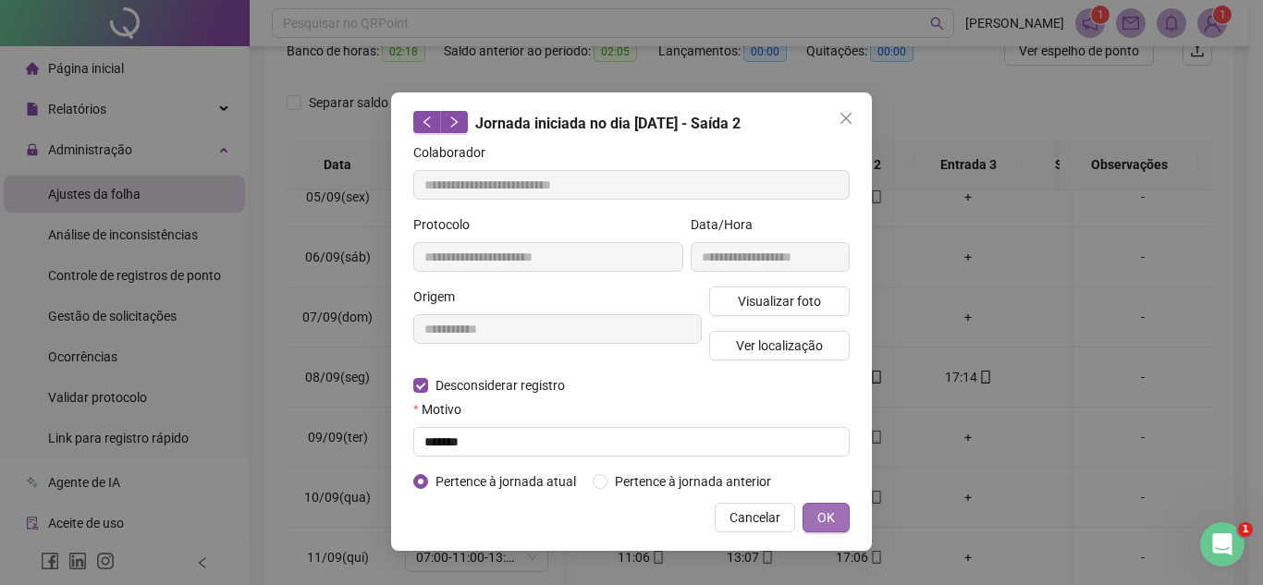
click at [844, 511] on button "OK" at bounding box center [826, 518] width 47 height 30
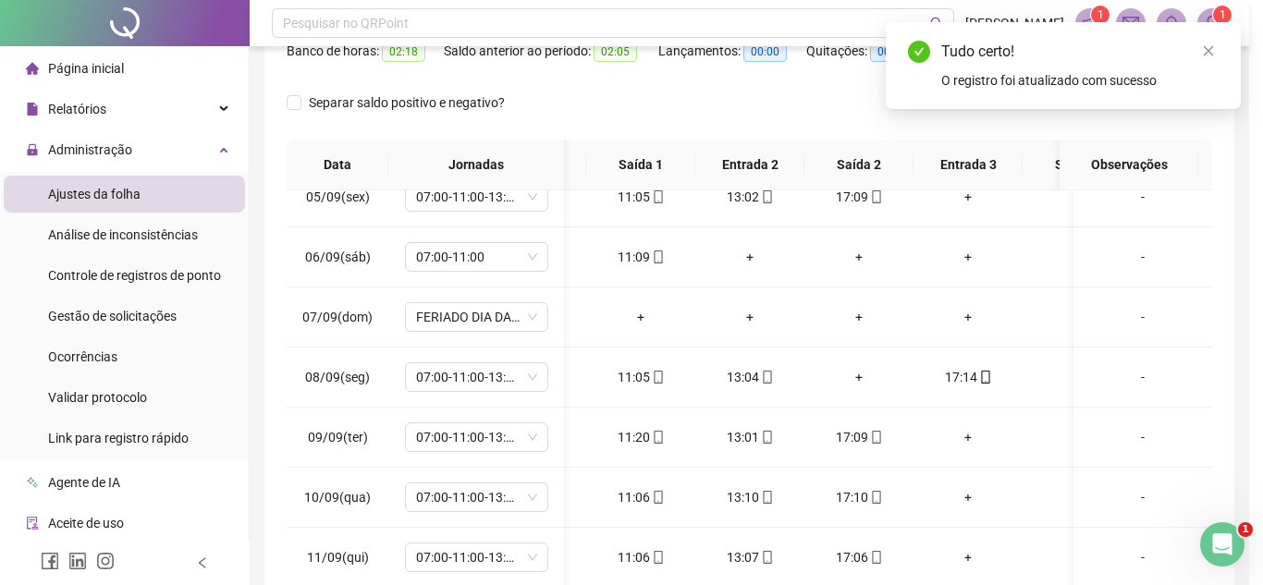
click at [825, 523] on div "**********" at bounding box center [631, 292] width 1263 height 585
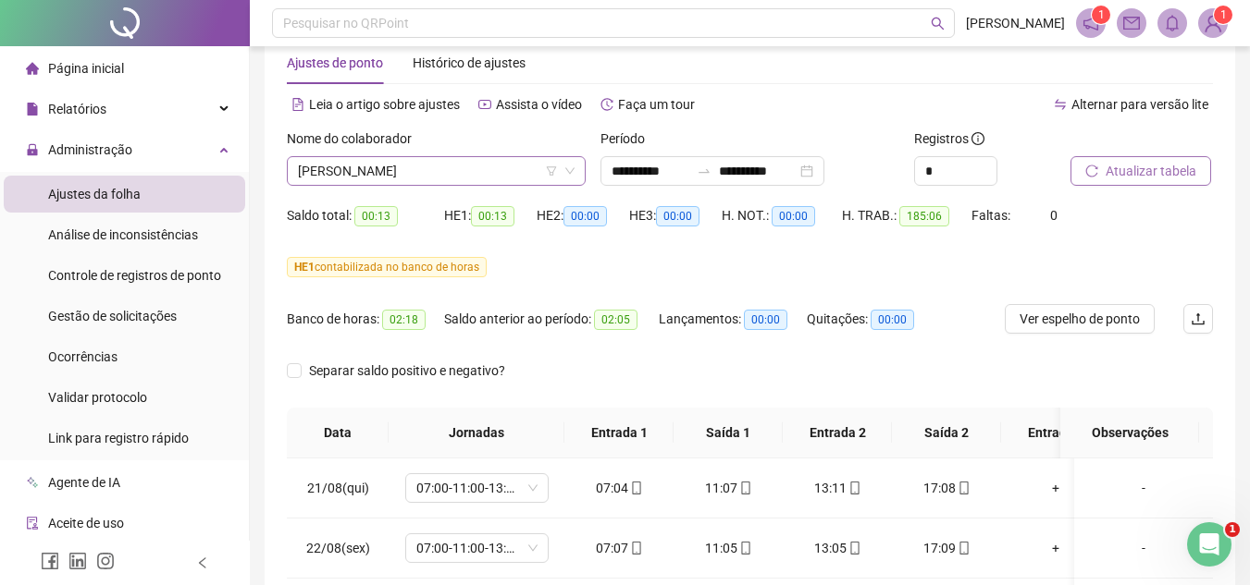
click at [365, 181] on span "[PERSON_NAME]" at bounding box center [436, 171] width 277 height 28
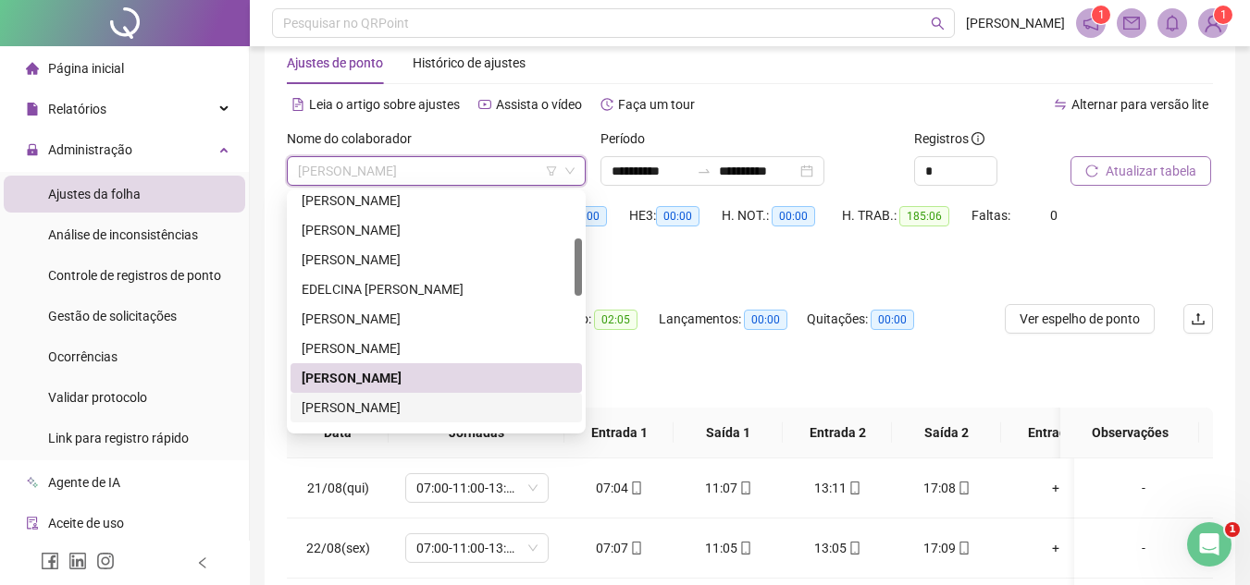
click at [336, 404] on div "[PERSON_NAME]" at bounding box center [436, 408] width 269 height 20
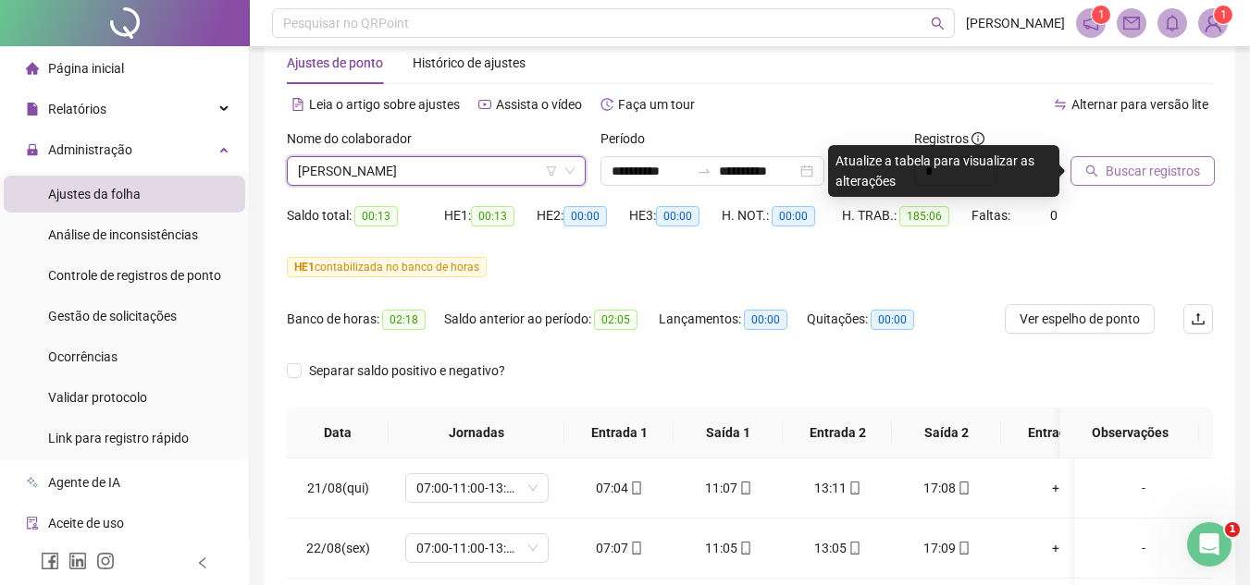
click at [1139, 177] on span "Buscar registros" at bounding box center [1152, 171] width 94 height 20
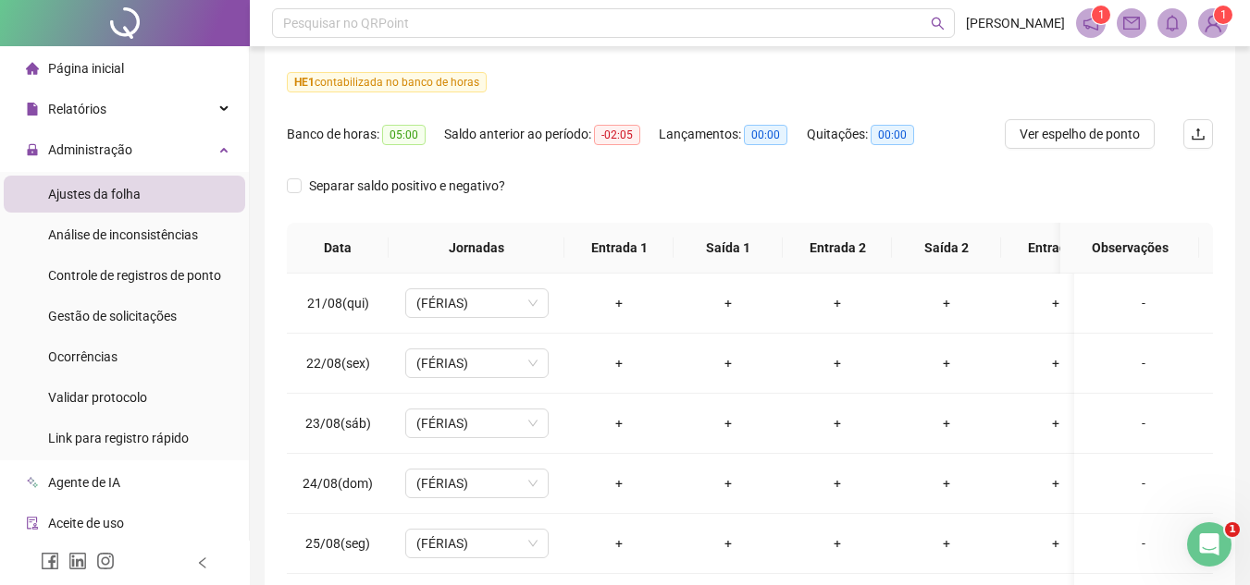
click at [1048, 146] on button "Ver espelho de ponto" at bounding box center [1079, 134] width 150 height 30
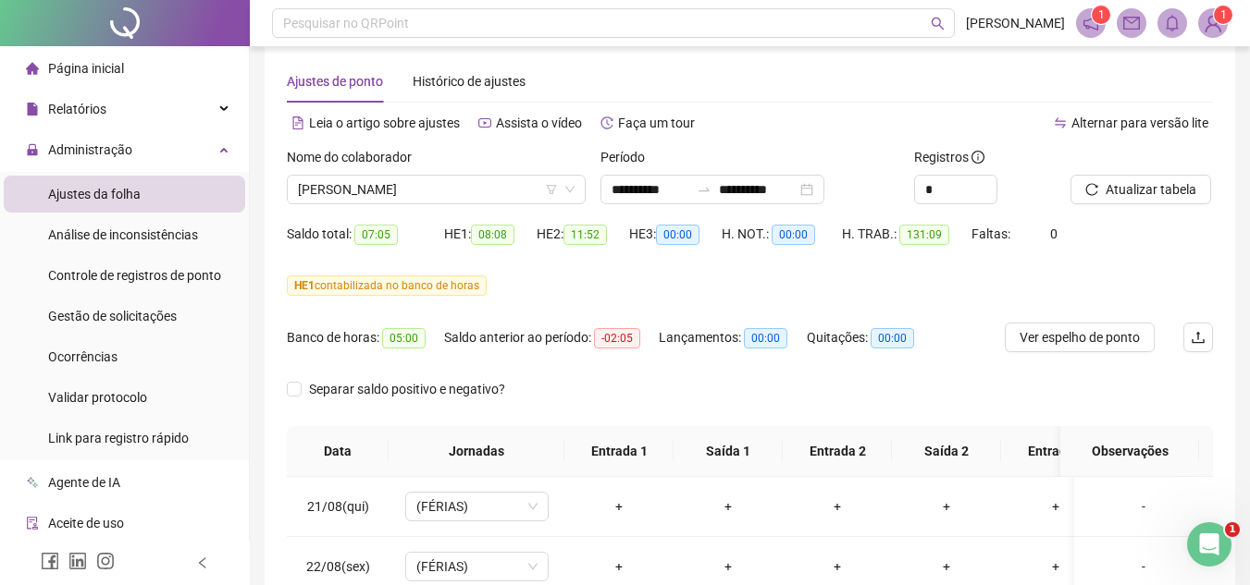
scroll to position [0, 0]
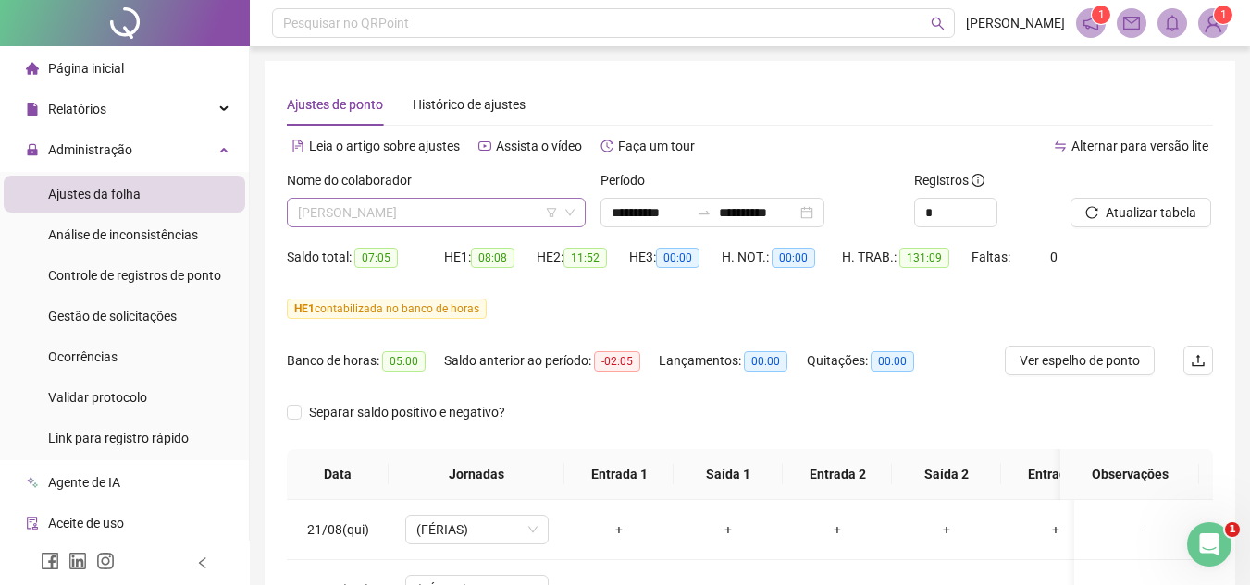
click at [429, 208] on span "[PERSON_NAME]" at bounding box center [436, 213] width 277 height 28
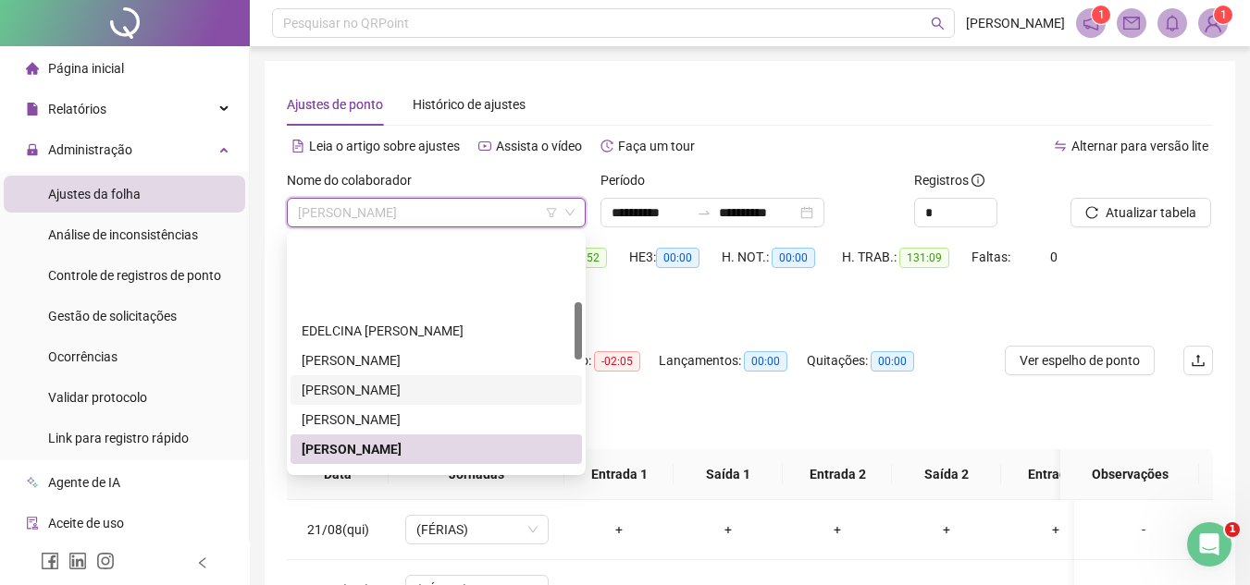
scroll to position [277, 0]
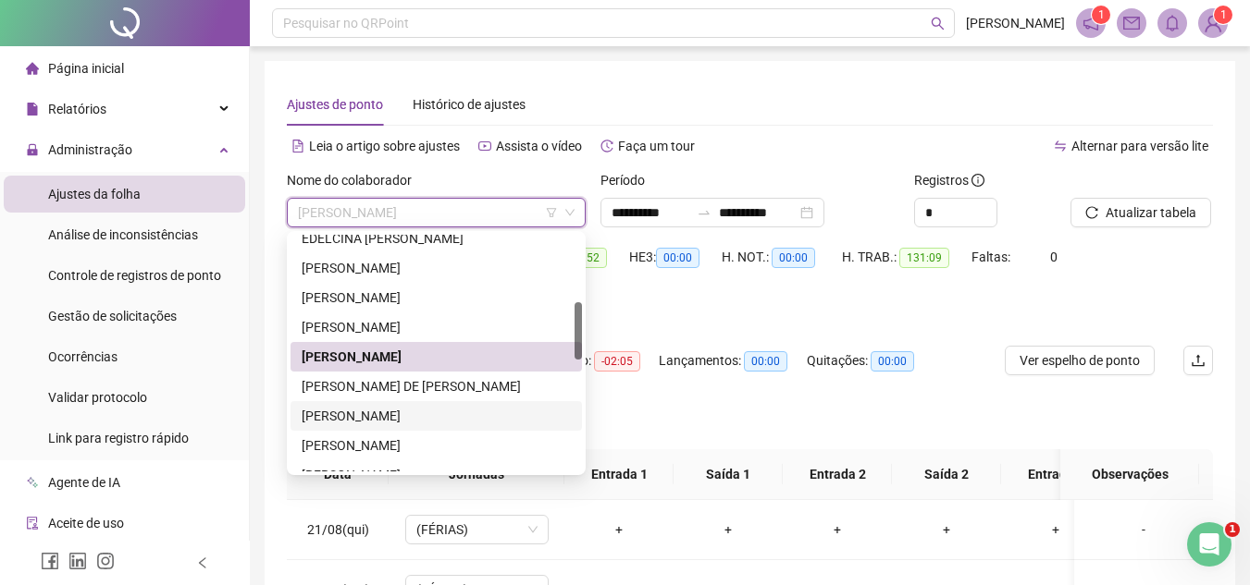
click at [356, 417] on div "[PERSON_NAME]" at bounding box center [436, 416] width 269 height 20
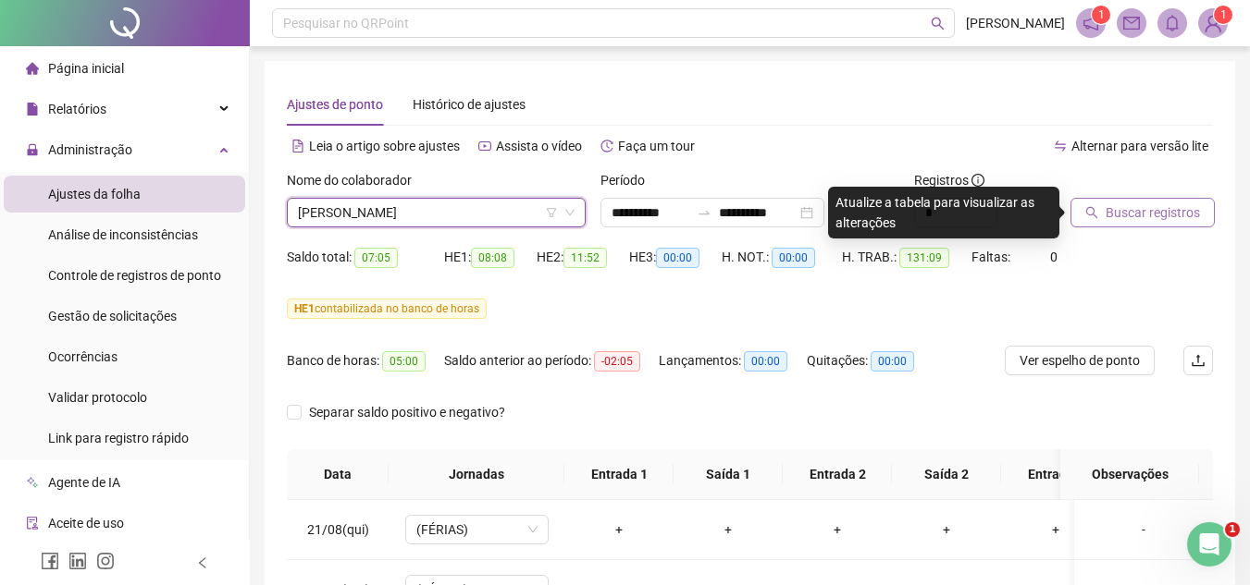
click at [1100, 213] on button "Buscar registros" at bounding box center [1142, 213] width 144 height 30
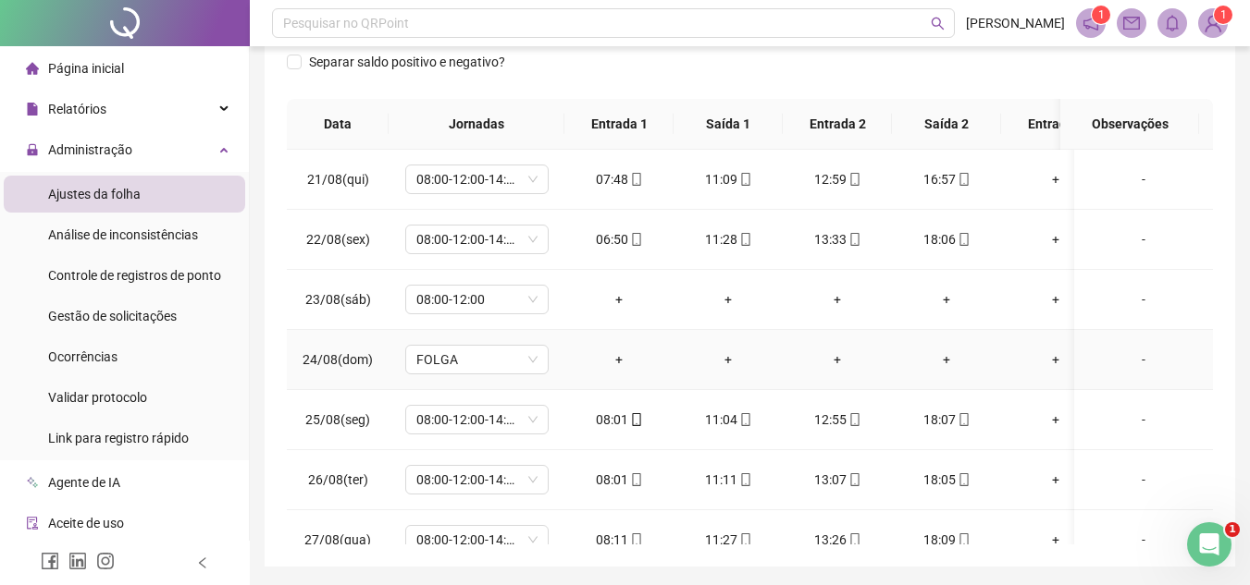
scroll to position [319, 0]
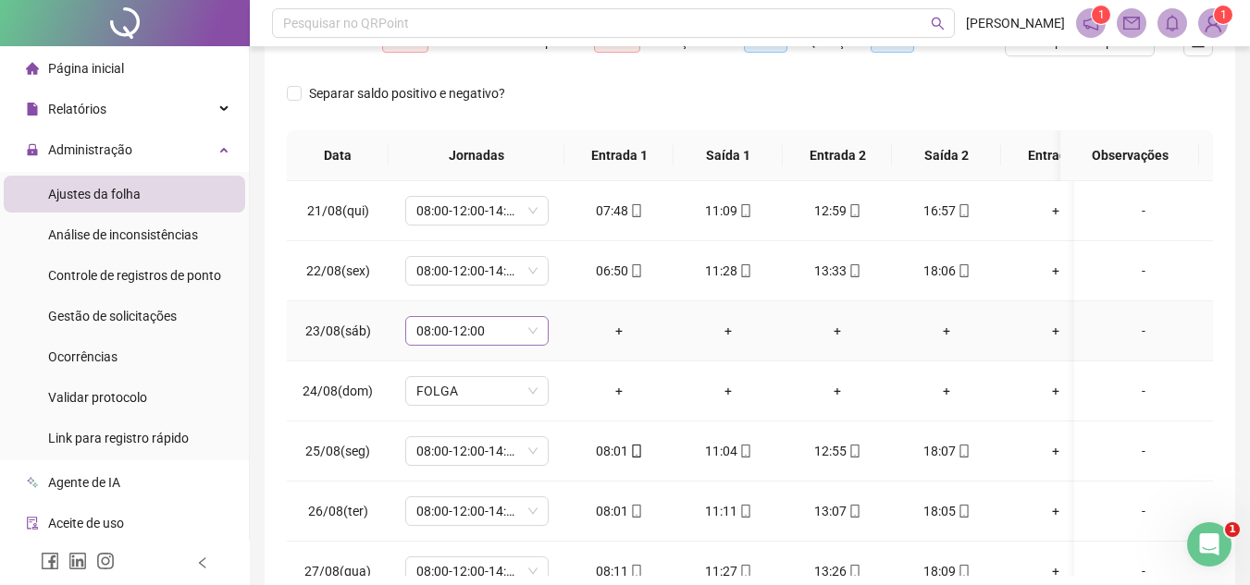
click at [535, 327] on span "08:00-12:00" at bounding box center [476, 331] width 121 height 28
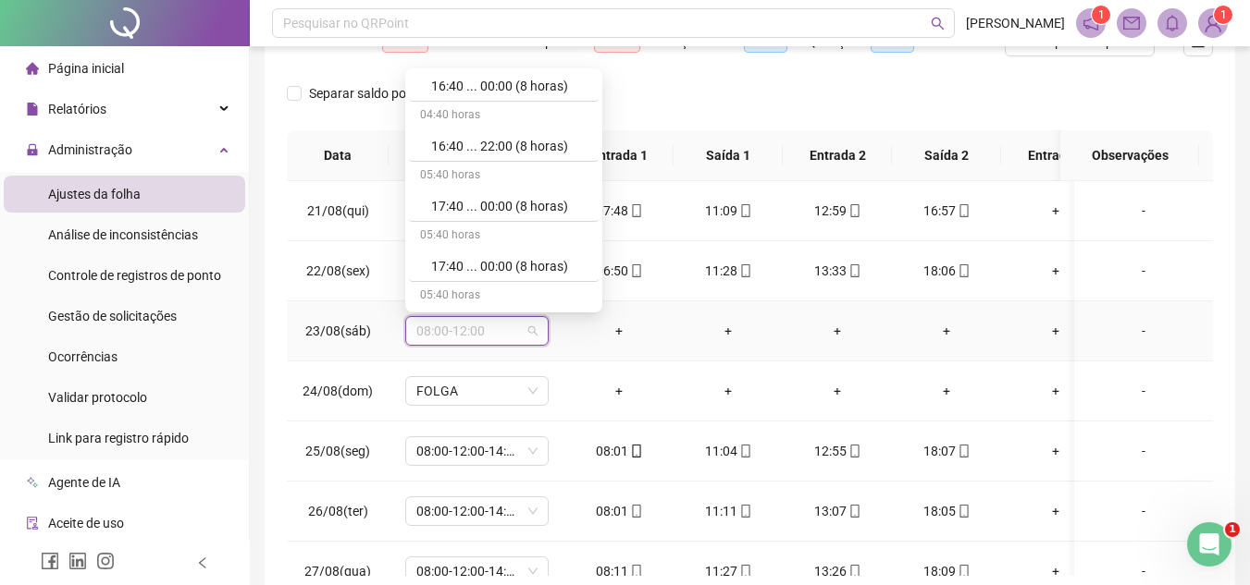
scroll to position [11787, 0]
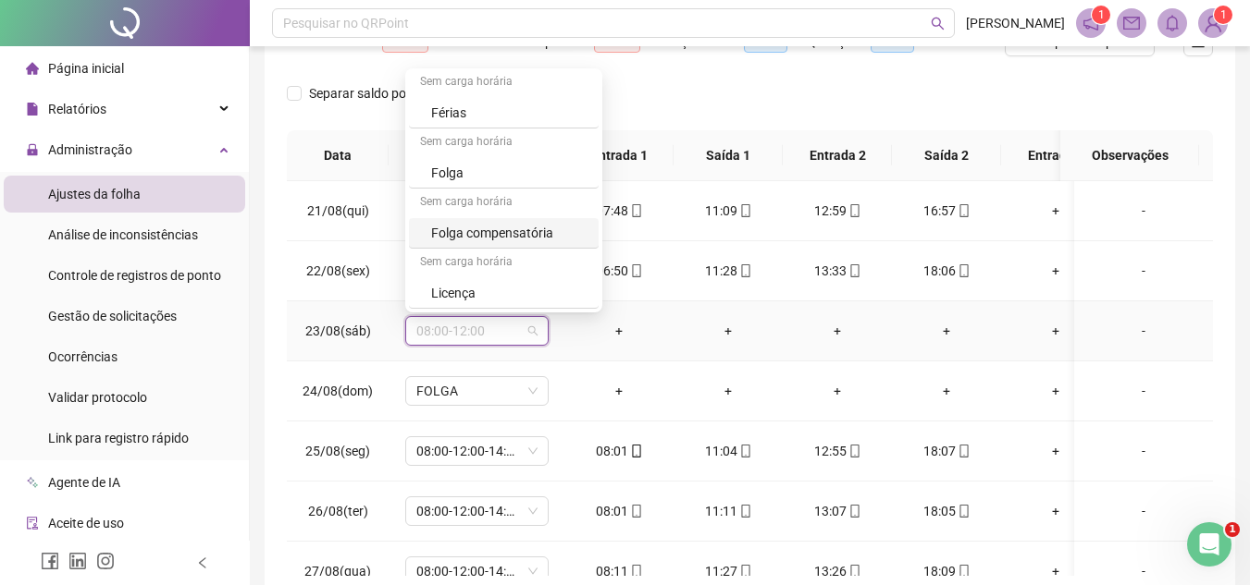
click at [523, 236] on div "Folga compensatória" at bounding box center [509, 233] width 156 height 20
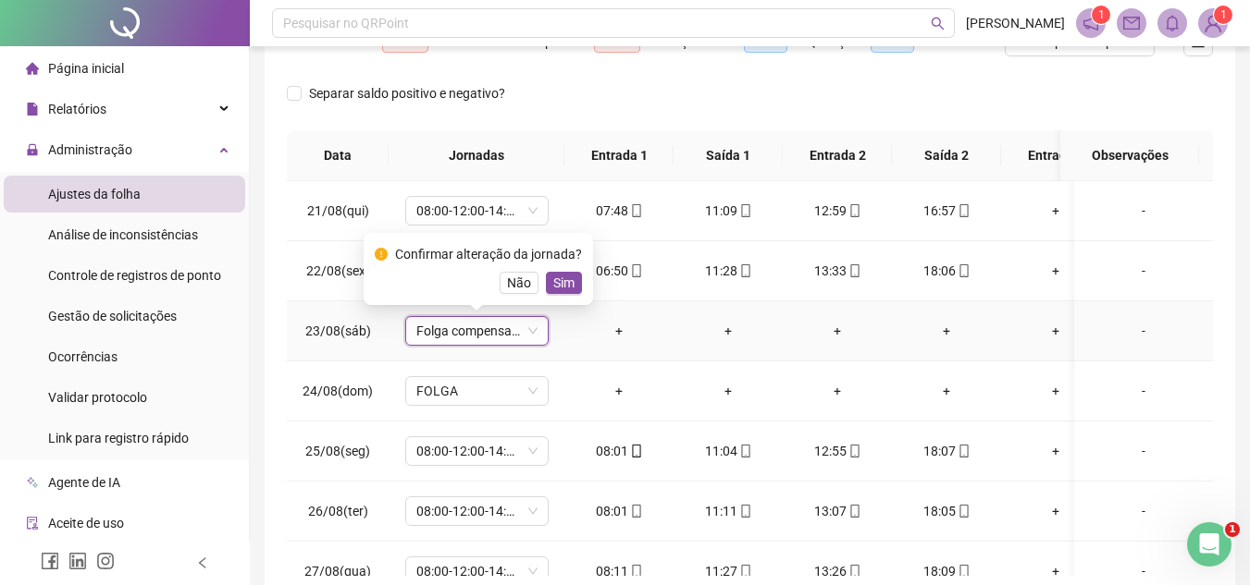
click at [564, 280] on span "Sim" at bounding box center [563, 283] width 21 height 20
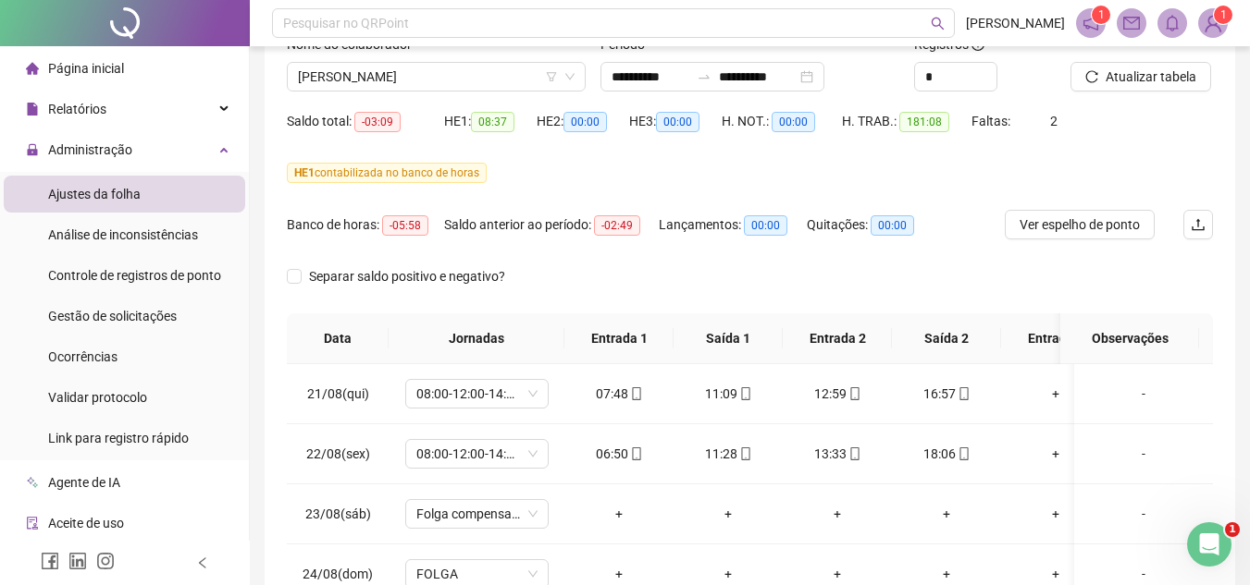
scroll to position [134, 0]
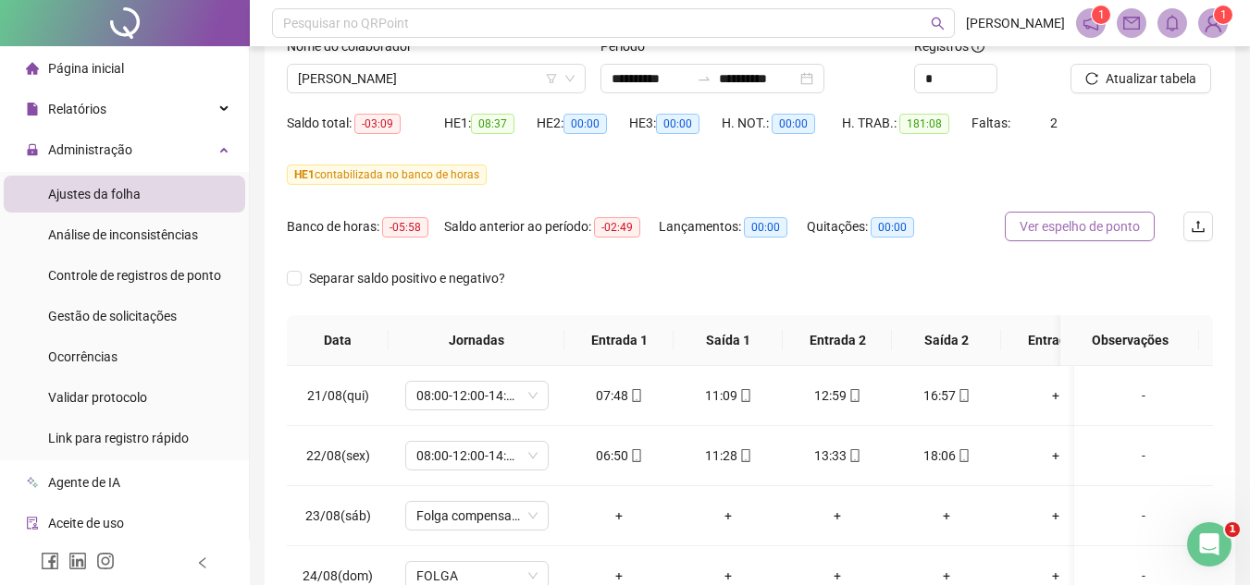
click at [1045, 231] on span "Ver espelho de ponto" at bounding box center [1079, 226] width 120 height 20
click at [376, 81] on span "[PERSON_NAME]" at bounding box center [436, 79] width 277 height 28
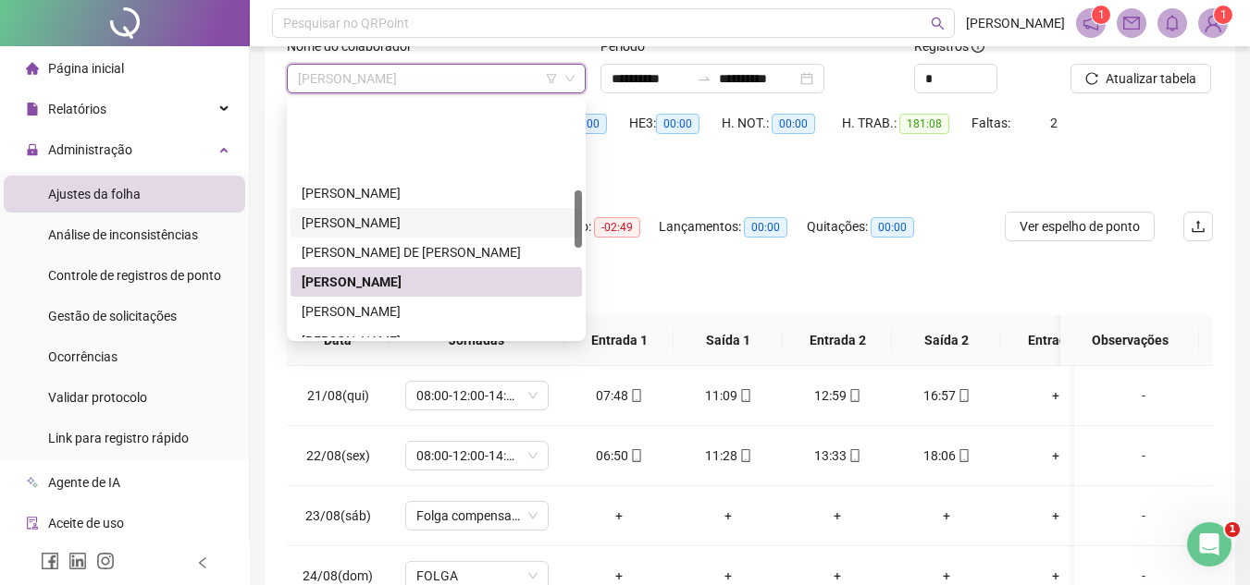
scroll to position [370, 0]
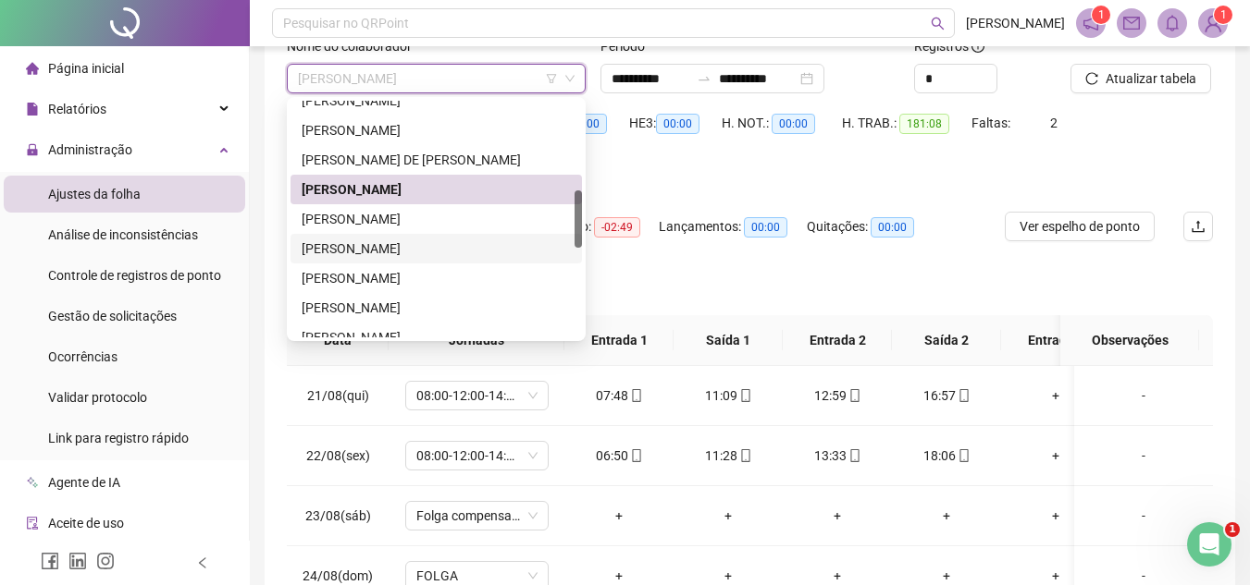
click at [348, 251] on div "[PERSON_NAME]" at bounding box center [436, 249] width 269 height 20
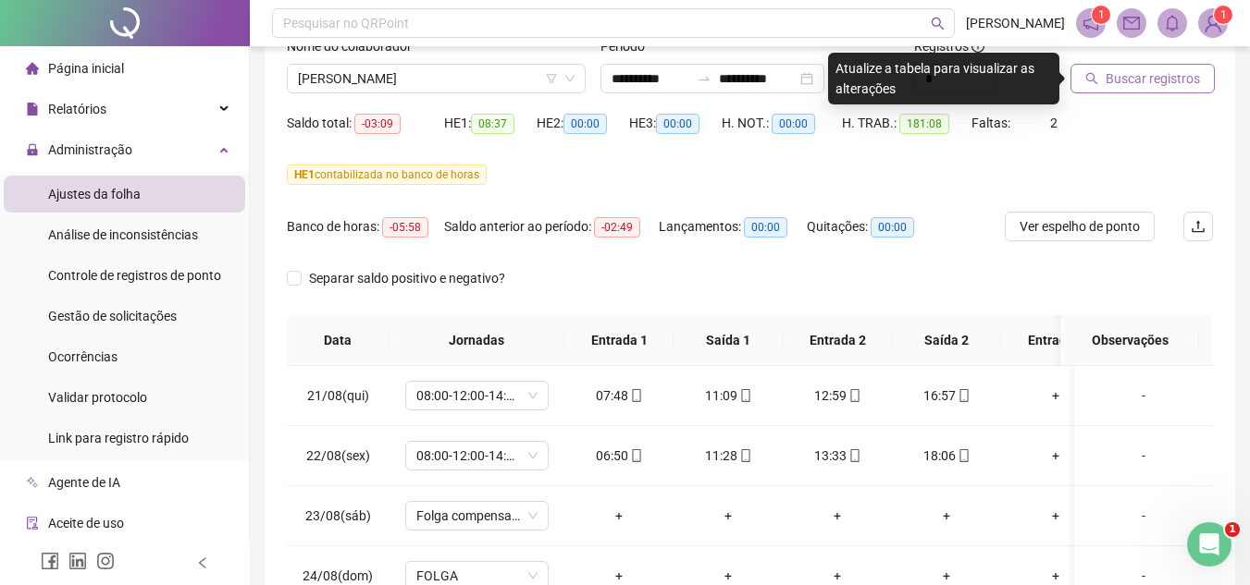
click at [1133, 75] on span "Buscar registros" at bounding box center [1152, 78] width 94 height 20
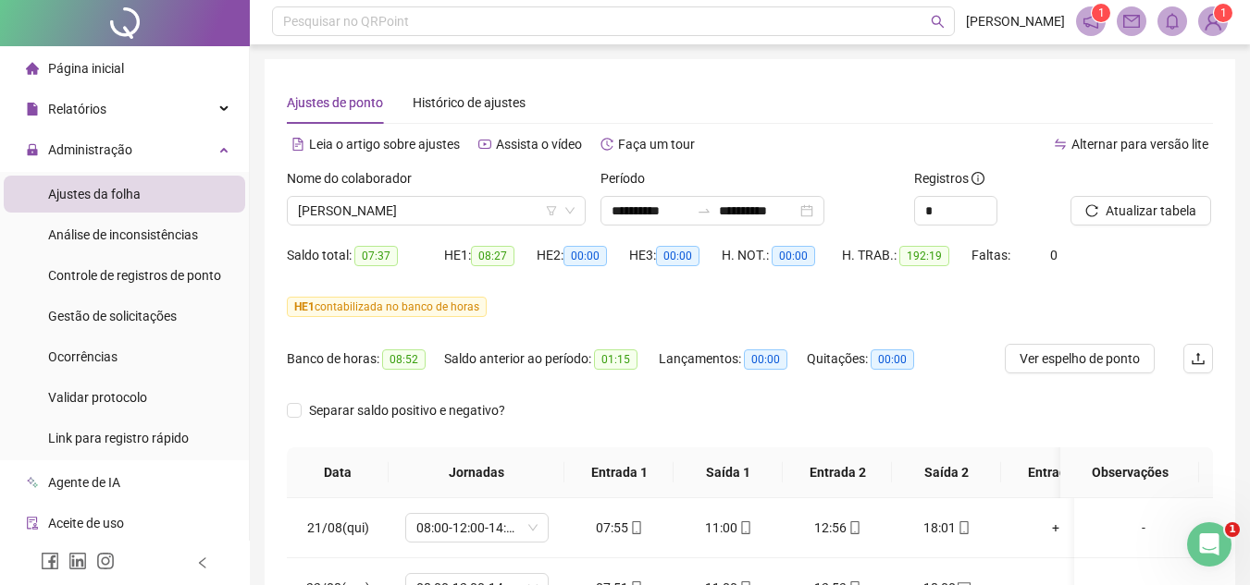
scroll to position [0, 0]
click at [421, 211] on span "[PERSON_NAME]" at bounding box center [436, 213] width 277 height 28
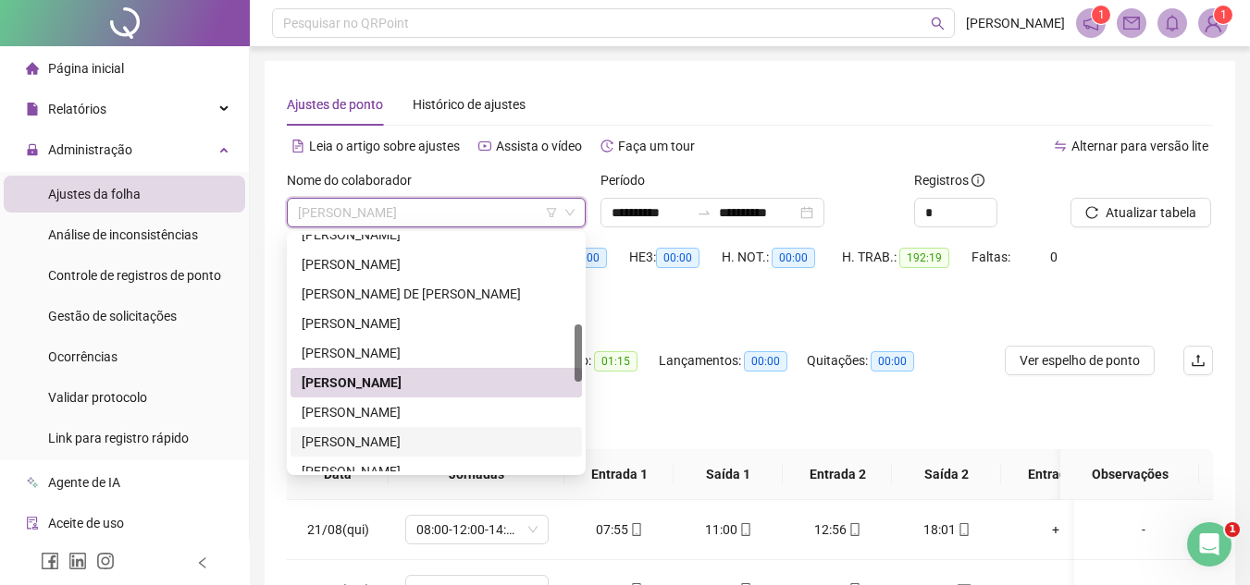
drag, startPoint x: 388, startPoint y: 437, endPoint x: 743, endPoint y: 278, distance: 389.2
click at [388, 438] on div "[PERSON_NAME]" at bounding box center [436, 442] width 269 height 20
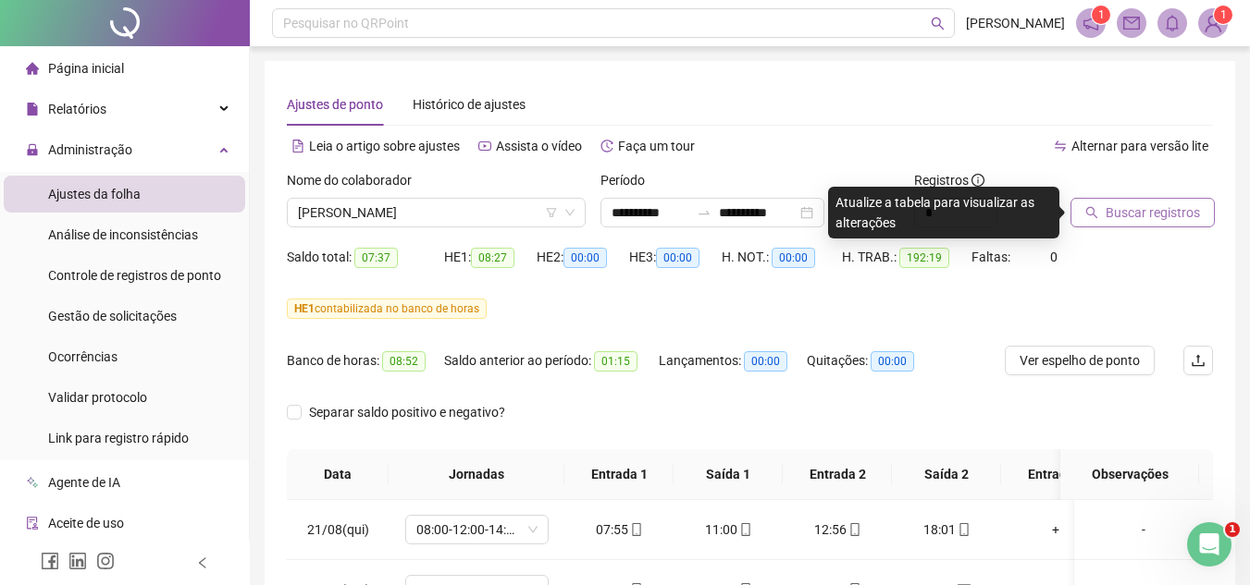
click at [1117, 207] on span "Buscar registros" at bounding box center [1152, 213] width 94 height 20
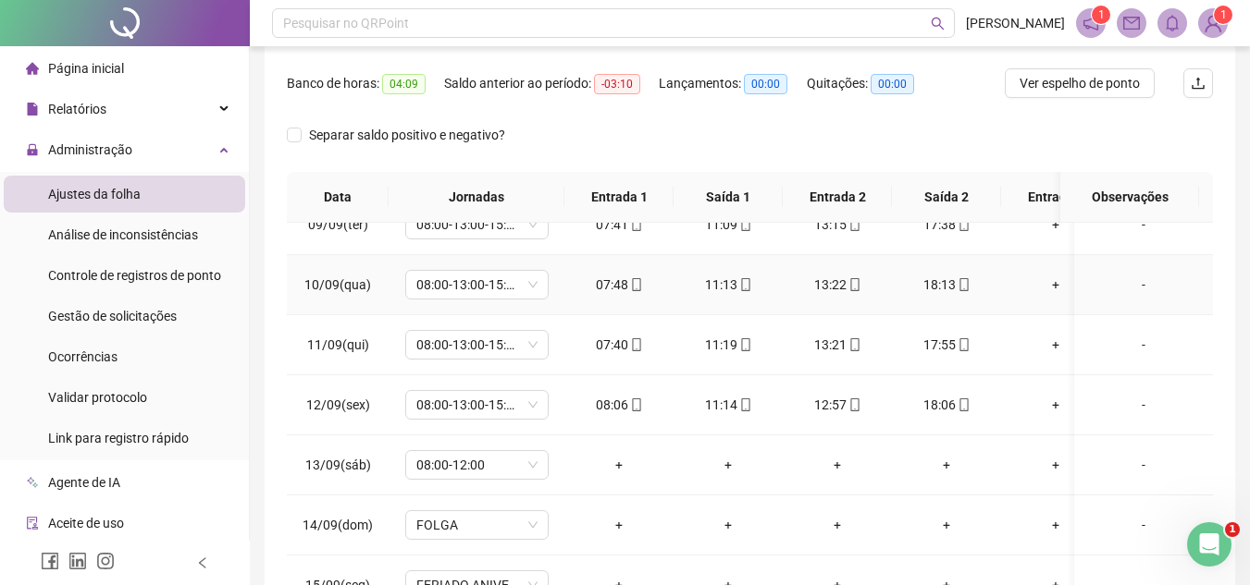
scroll to position [1202, 0]
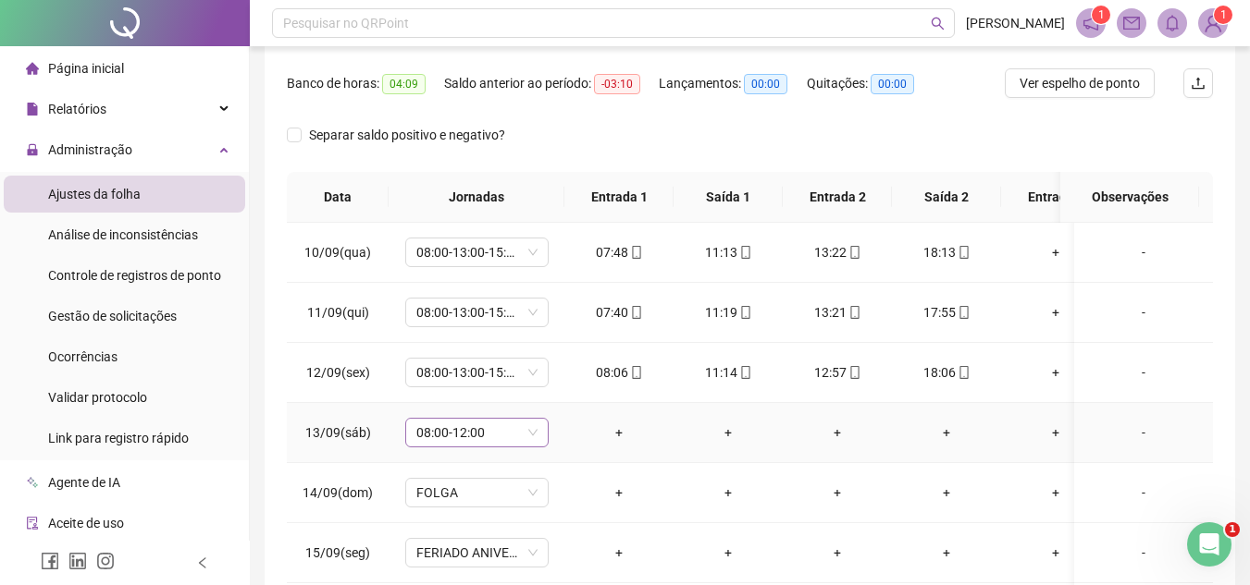
click at [527, 422] on span "08:00-12:00" at bounding box center [476, 433] width 121 height 28
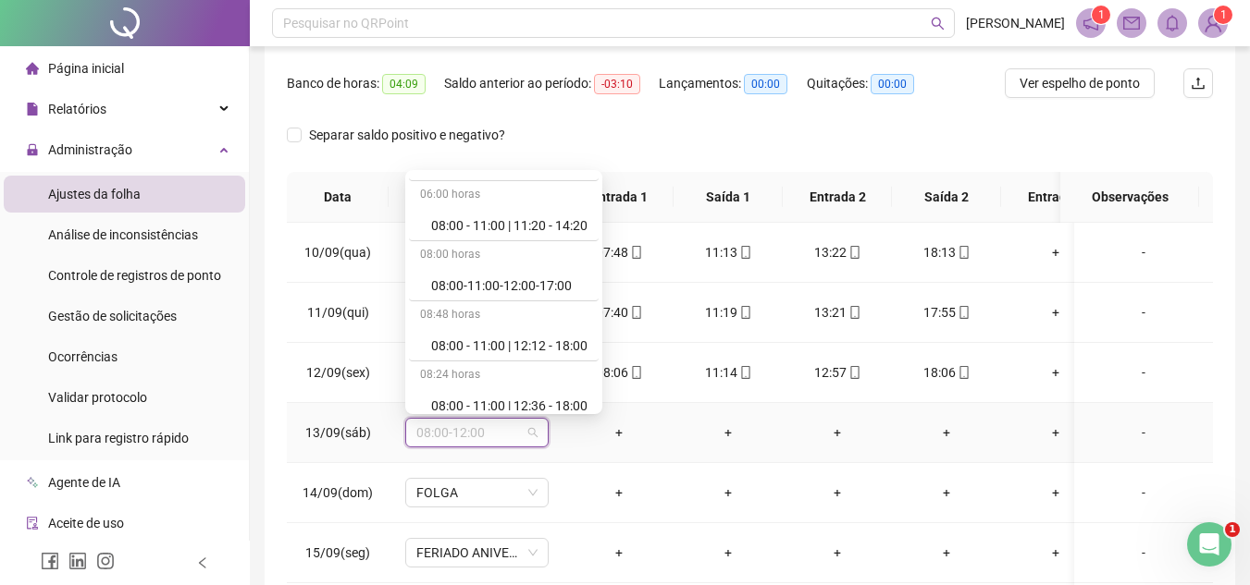
scroll to position [11787, 0]
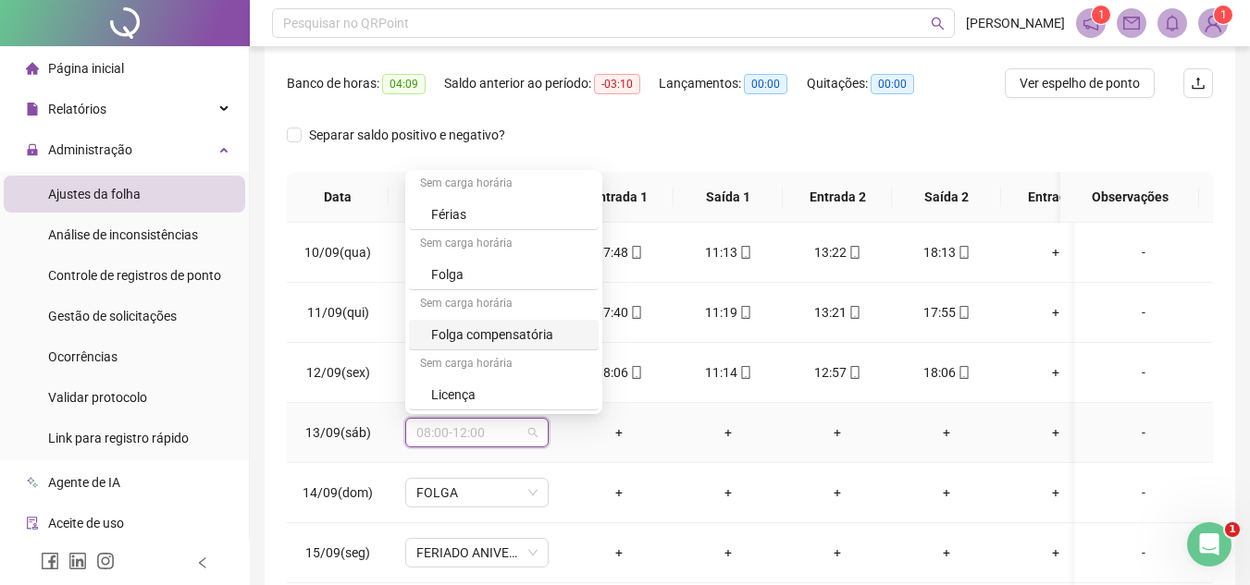
click at [520, 329] on div "Folga compensatória" at bounding box center [509, 335] width 156 height 20
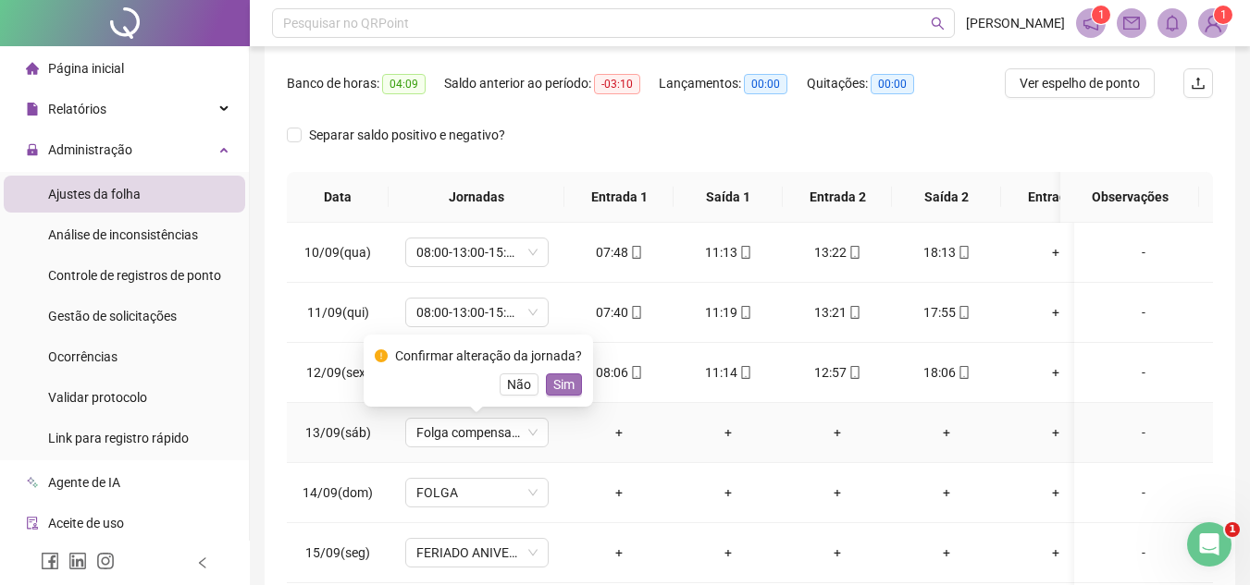
drag, startPoint x: 566, startPoint y: 380, endPoint x: 572, endPoint y: 390, distance: 11.6
click at [566, 381] on span "Sim" at bounding box center [563, 385] width 21 height 20
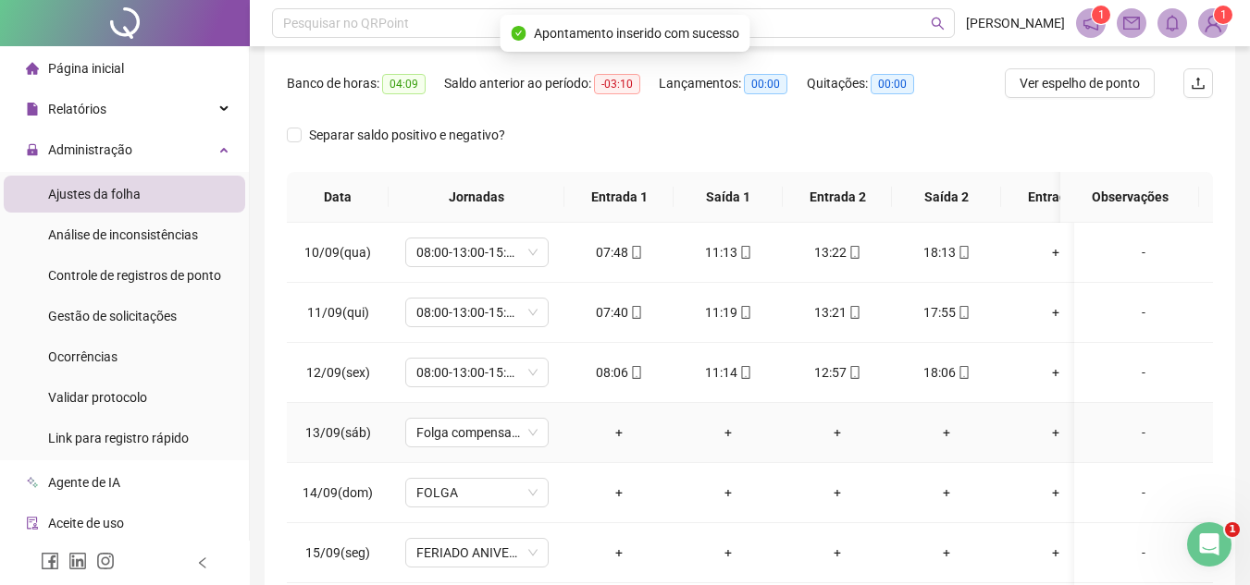
click at [1126, 430] on div "-" at bounding box center [1143, 433] width 109 height 20
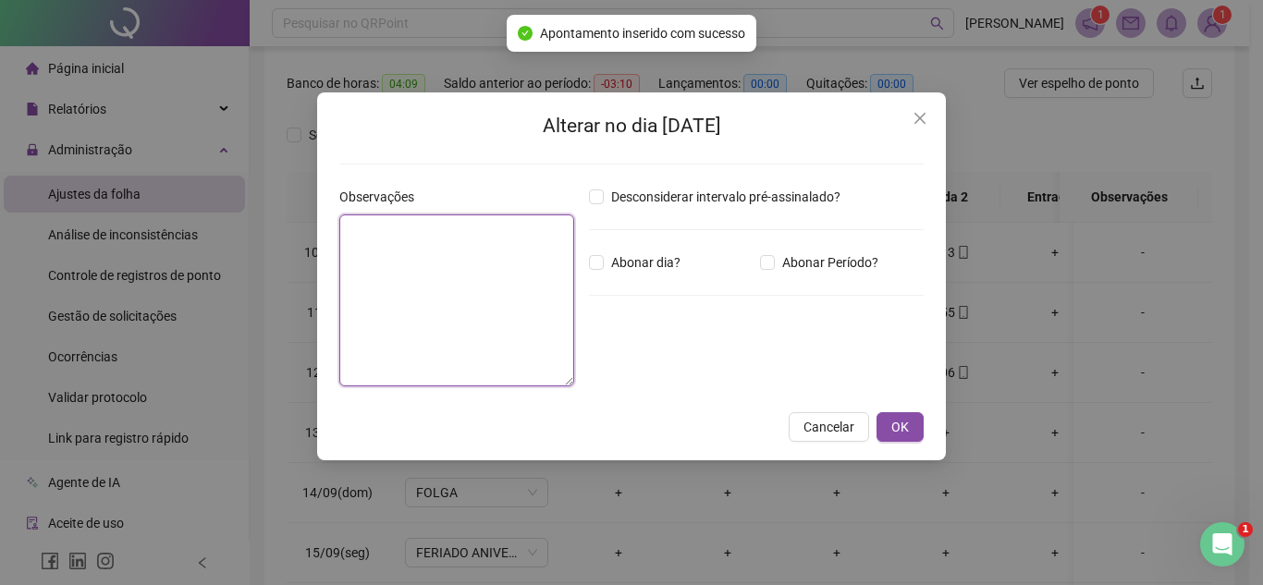
click at [423, 301] on textarea at bounding box center [456, 301] width 235 height 172
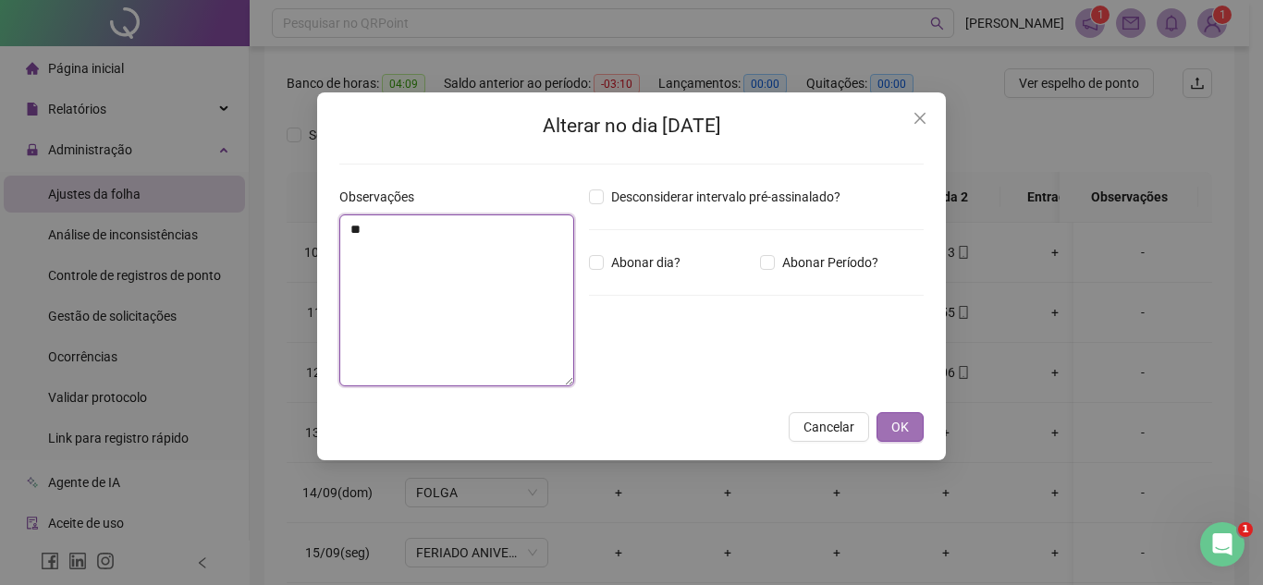
type textarea "**"
click at [897, 430] on span "OK" at bounding box center [901, 427] width 18 height 20
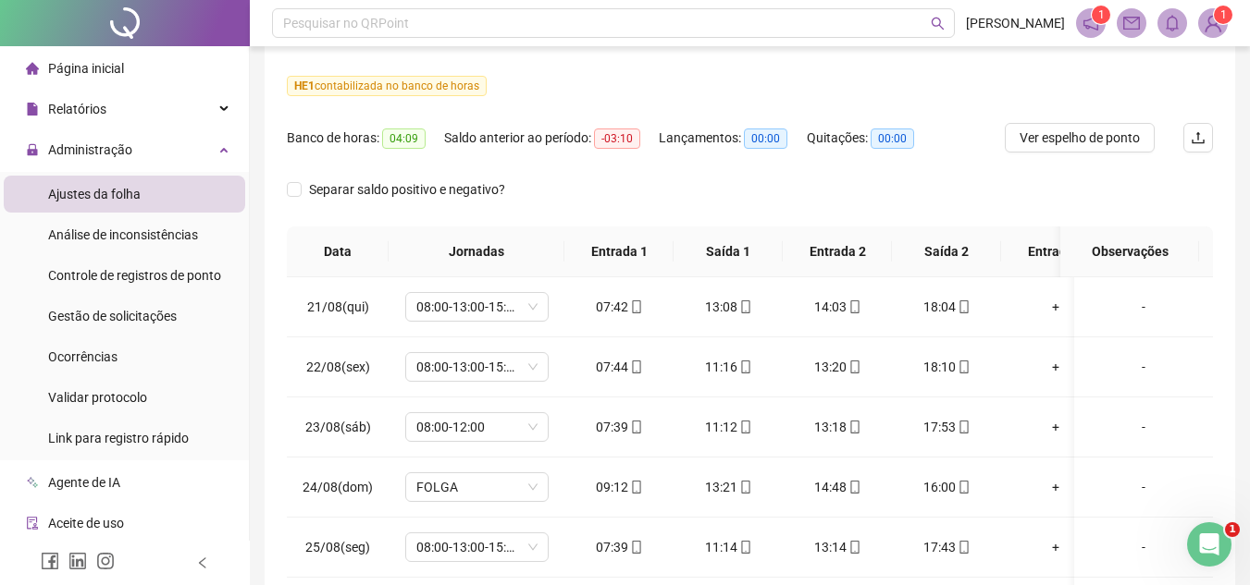
scroll to position [42, 0]
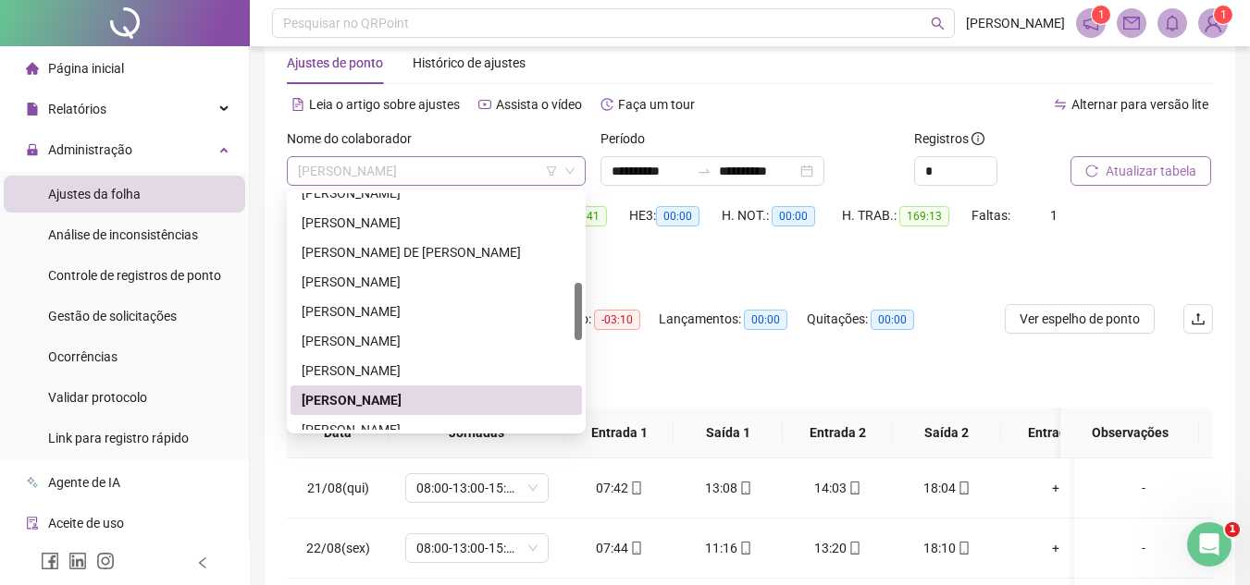
click at [511, 160] on span "[PERSON_NAME]" at bounding box center [436, 171] width 277 height 28
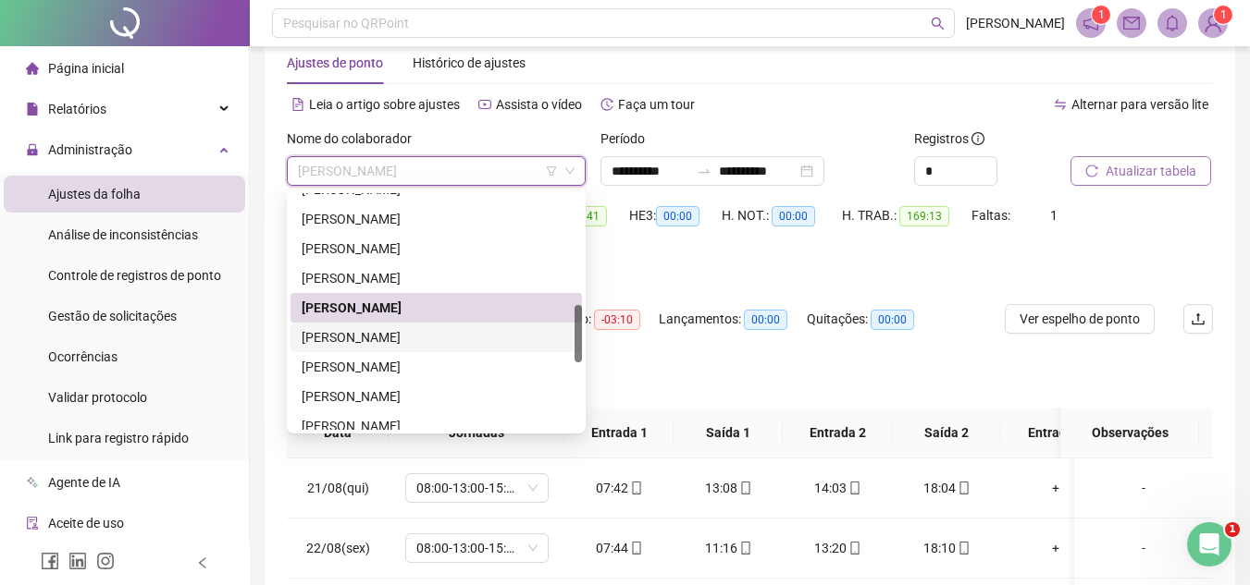
click at [403, 331] on div "[PERSON_NAME]" at bounding box center [436, 337] width 269 height 20
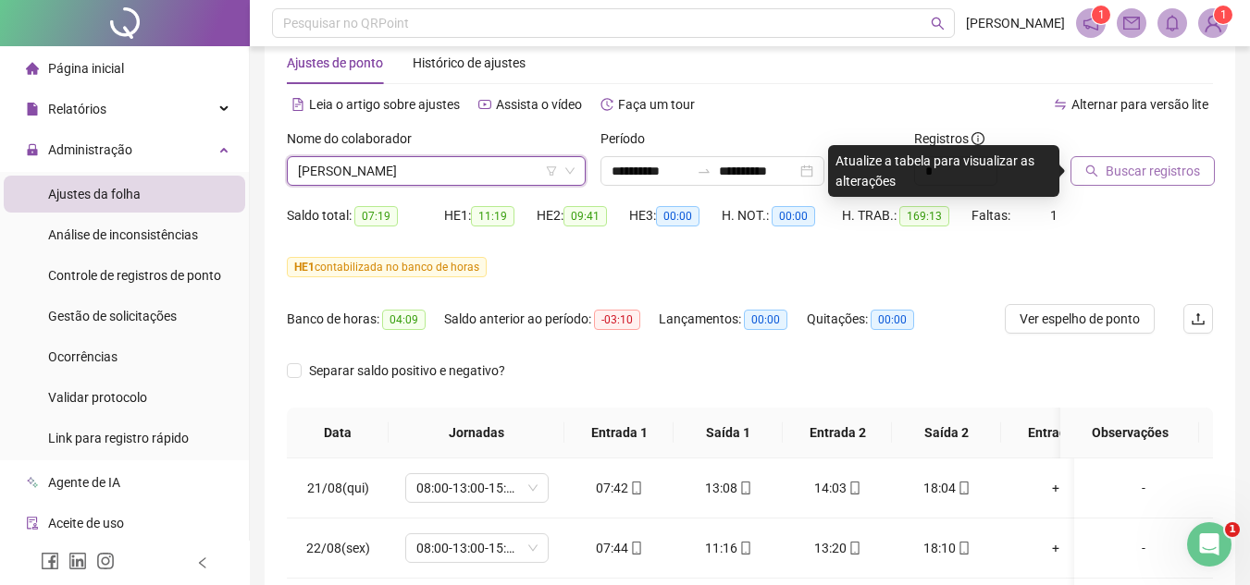
click at [1188, 164] on span "Buscar registros" at bounding box center [1152, 171] width 94 height 20
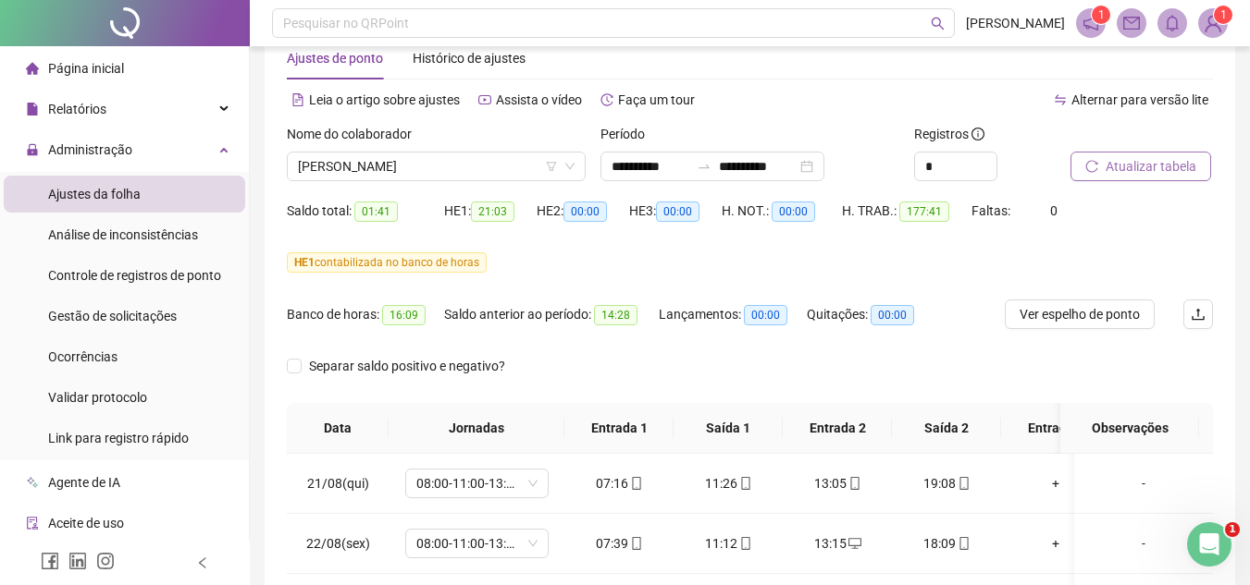
scroll to position [42, 0]
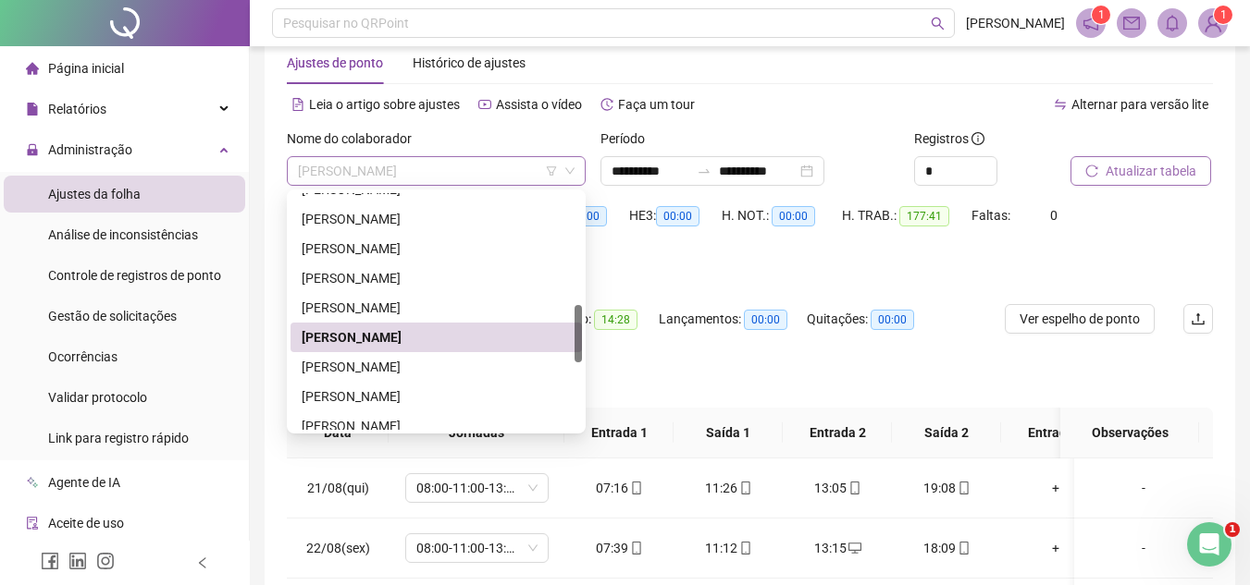
click at [469, 171] on span "[PERSON_NAME]" at bounding box center [436, 171] width 277 height 28
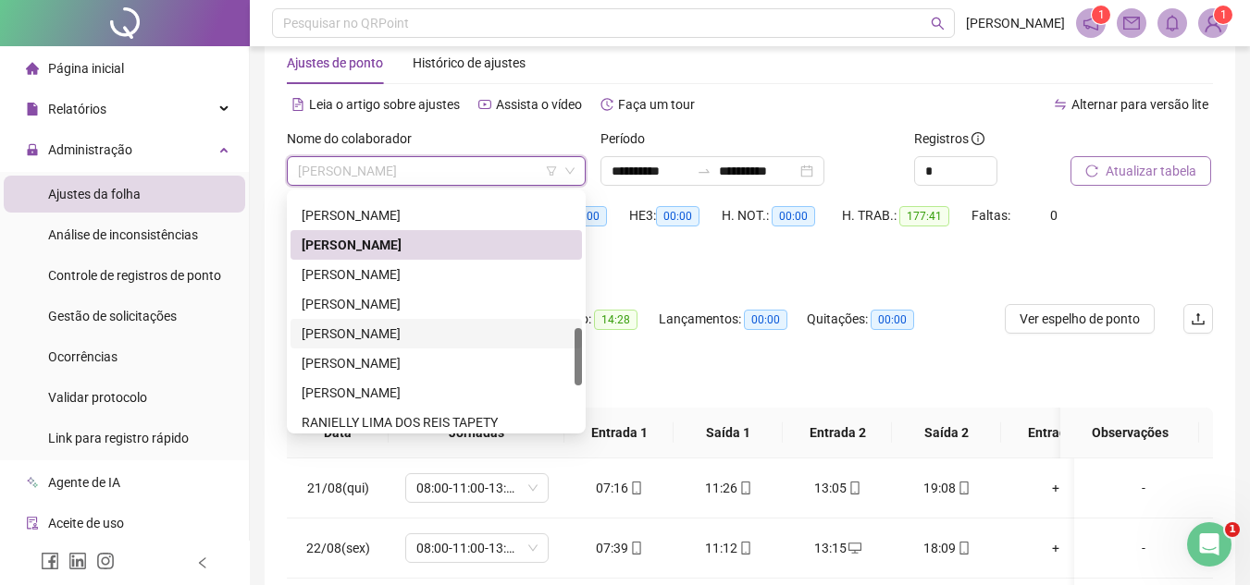
click at [365, 334] on div "[PERSON_NAME]" at bounding box center [436, 334] width 269 height 20
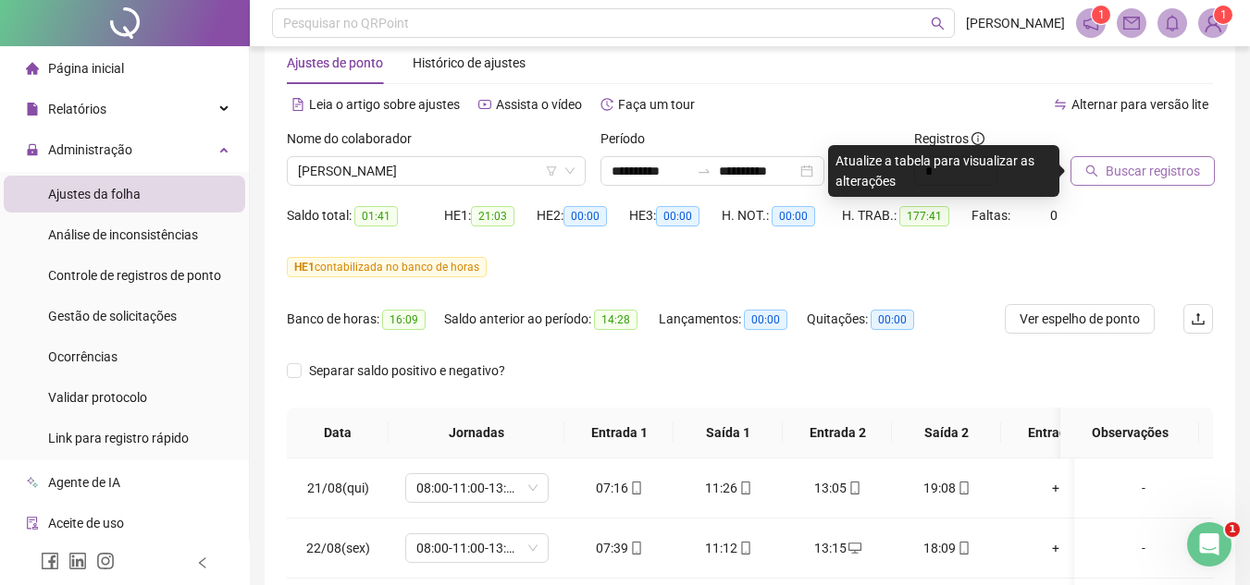
click at [1097, 175] on icon "search" at bounding box center [1091, 171] width 13 height 13
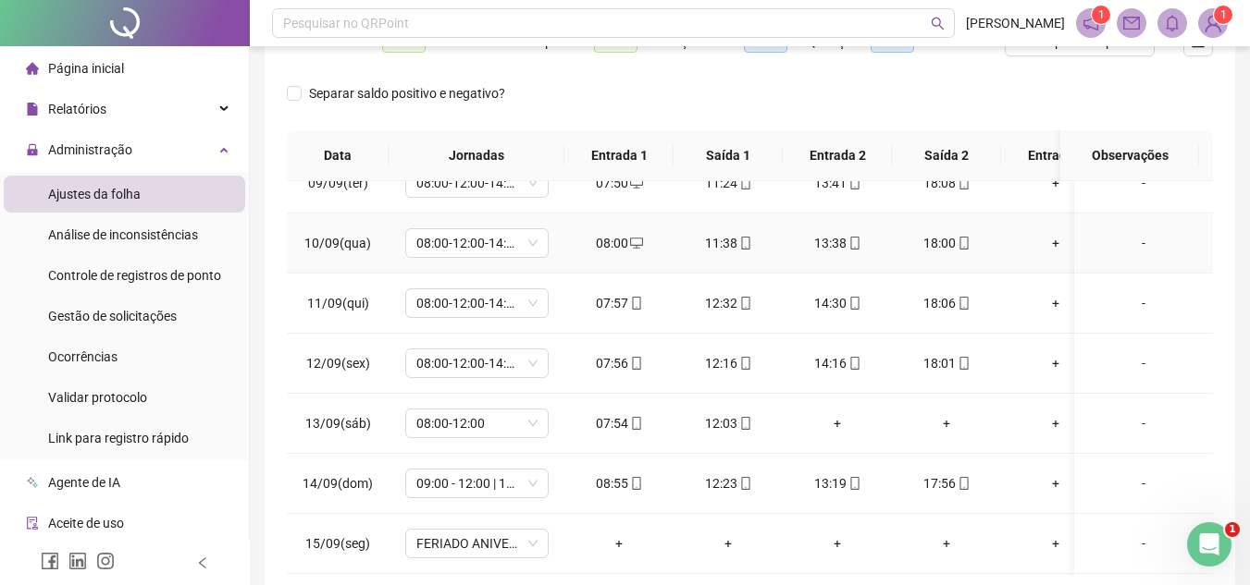
scroll to position [1202, 0]
